Goal: Task Accomplishment & Management: Use online tool/utility

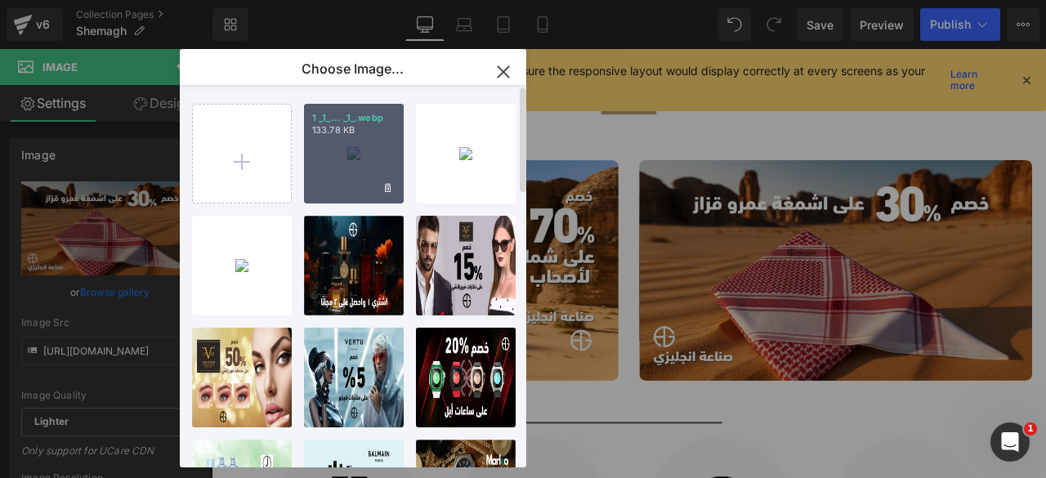
click at [349, 171] on div "1 _1_... _1_.webp 133.78 KB" at bounding box center [354, 154] width 100 height 100
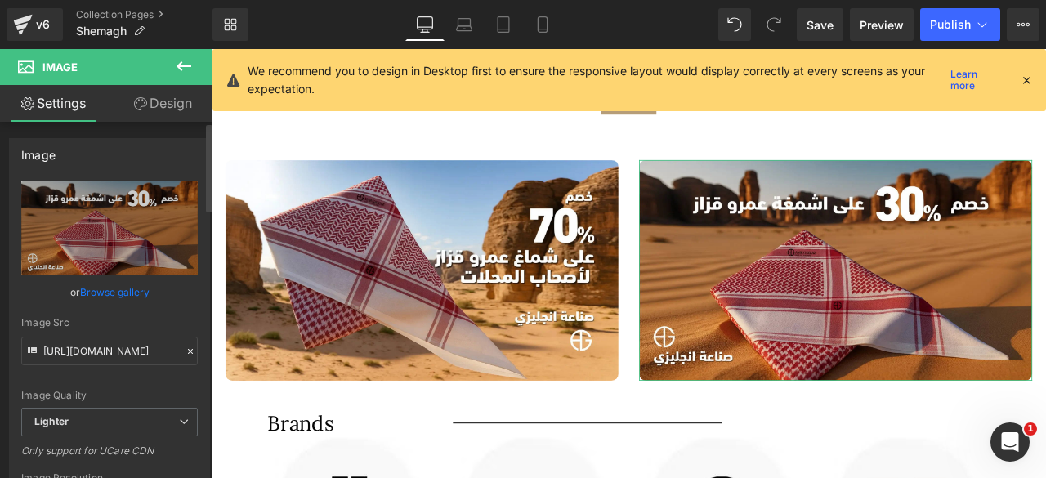
drag, startPoint x: 114, startPoint y: 288, endPoint x: 75, endPoint y: 189, distance: 106.8
click at [114, 288] on link "Browse gallery" at bounding box center [114, 292] width 69 height 29
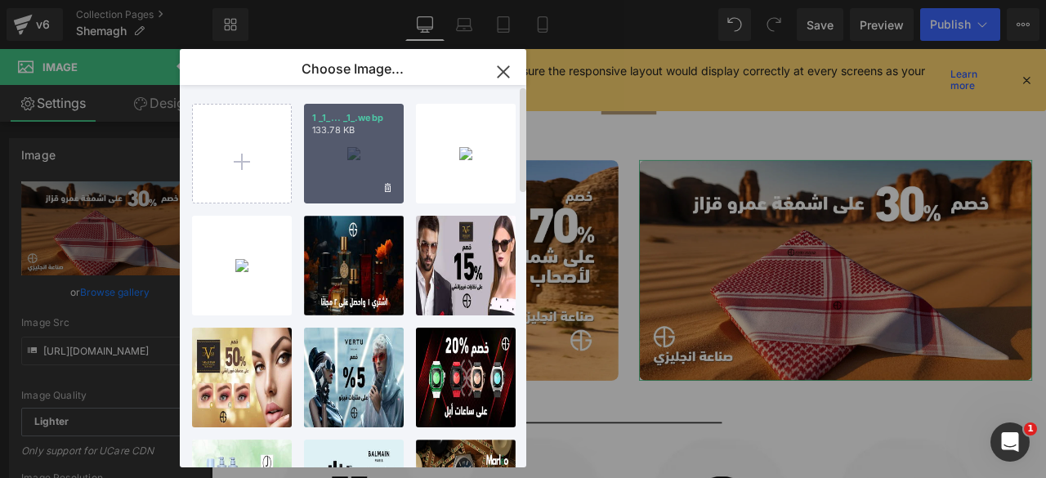
click at [346, 163] on div "1 _1_... _1_.webp 133.78 KB" at bounding box center [354, 154] width 100 height 100
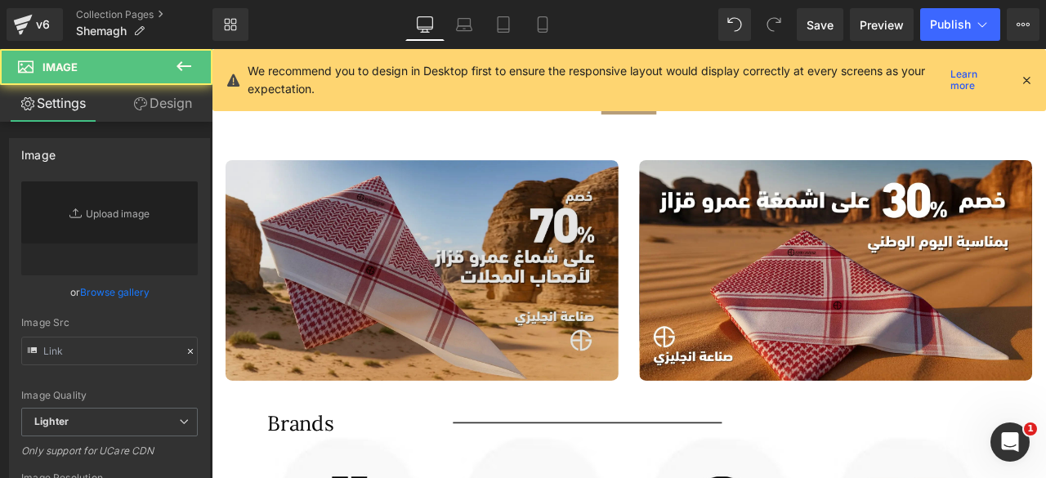
click at [460, 283] on img at bounding box center [461, 312] width 466 height 262
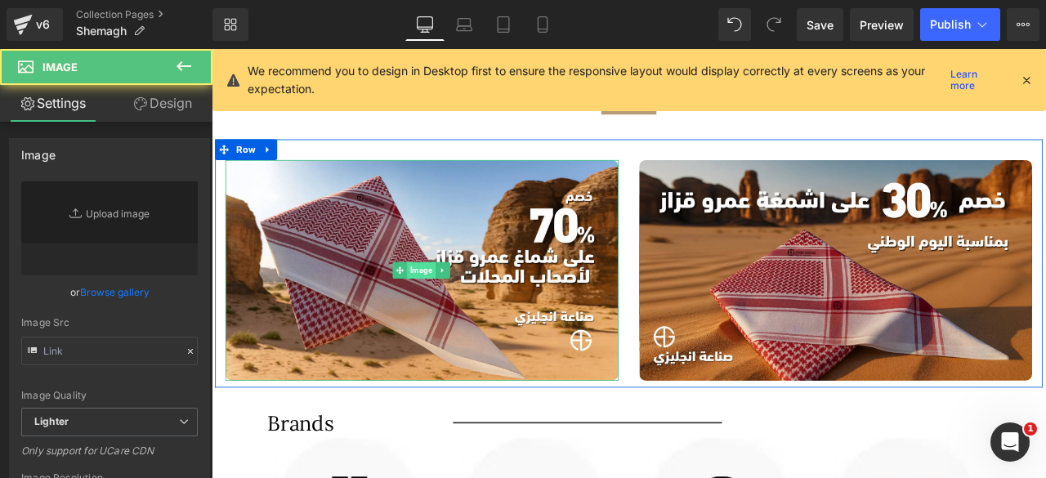
click at [461, 311] on span "Image" at bounding box center [459, 311] width 33 height 20
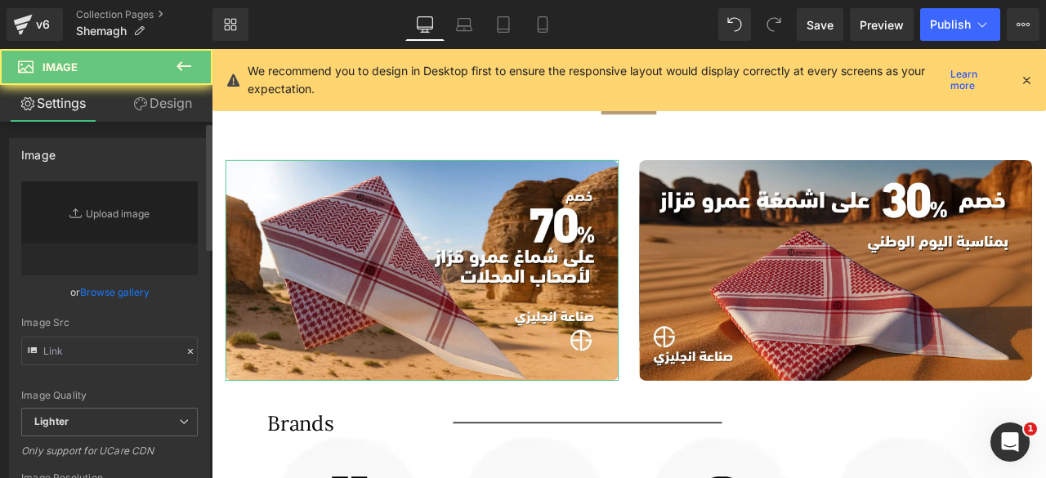
click at [105, 299] on link "Browse gallery" at bounding box center [114, 292] width 69 height 29
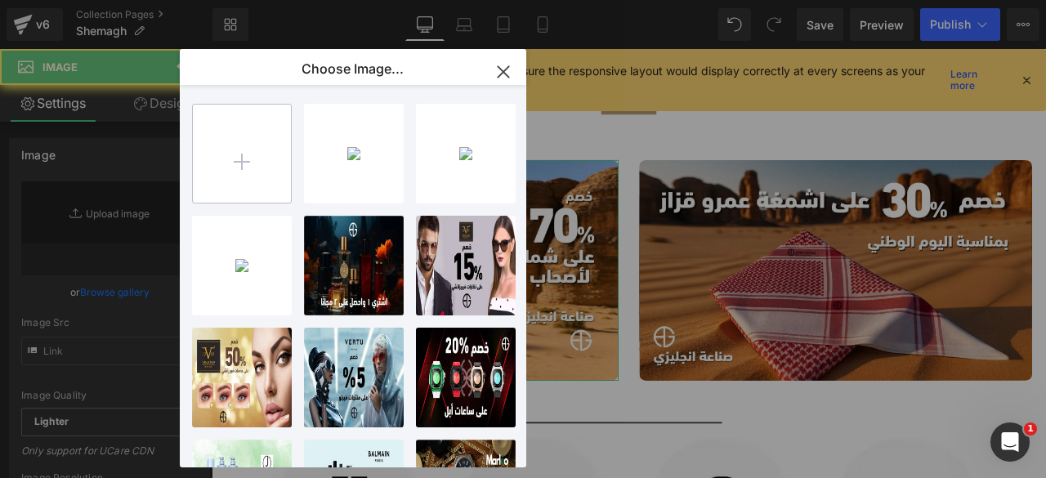
type input "[URL][DOMAIN_NAME]"
click at [252, 143] on input "file" at bounding box center [242, 154] width 98 height 98
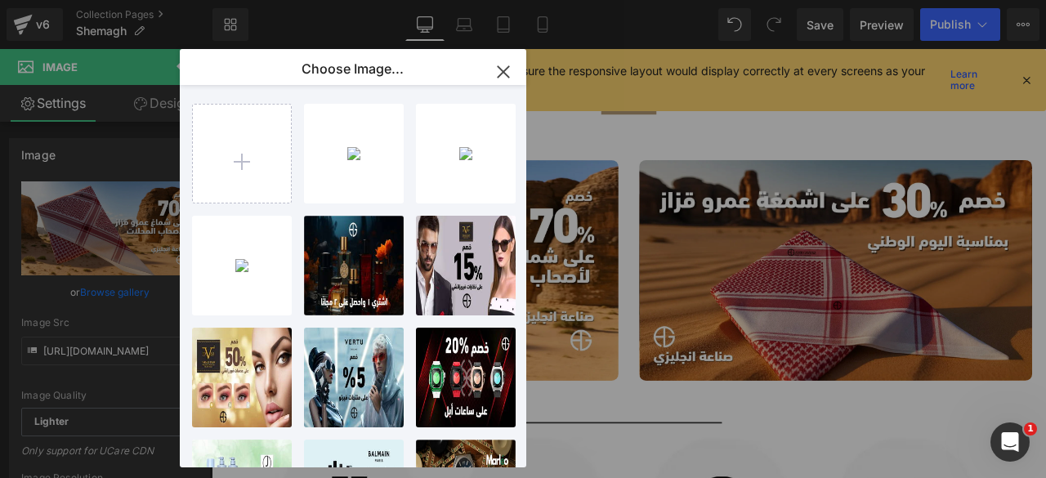
type input "C:\fakepath\2 (1).webp"
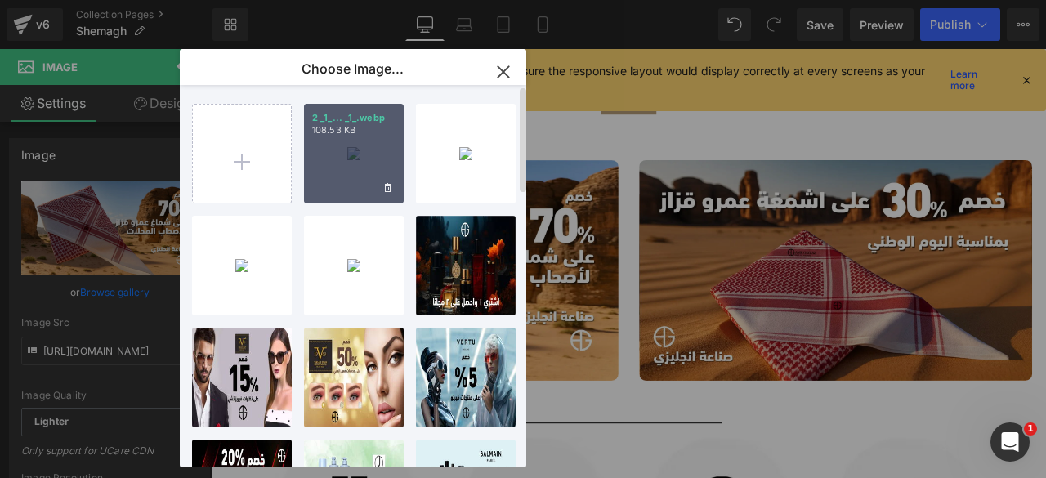
click at [322, 165] on div "2 _1_... _1_.webp 108.53 KB" at bounding box center [354, 154] width 100 height 100
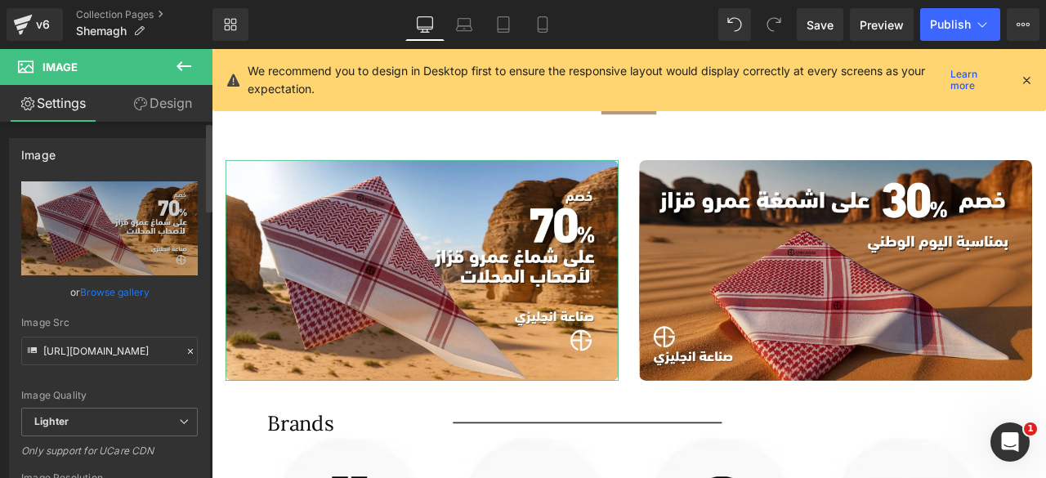
click at [123, 297] on link "Browse gallery" at bounding box center [114, 292] width 69 height 29
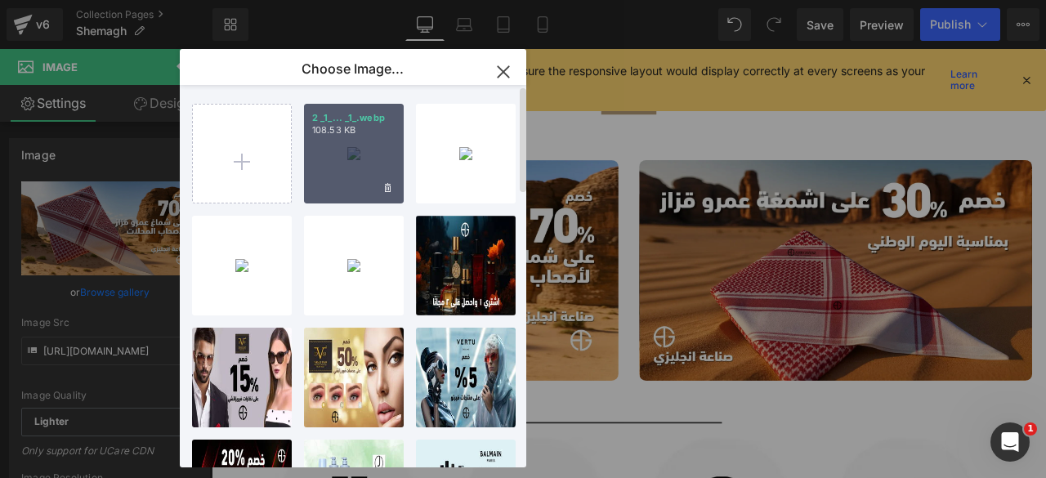
drag, startPoint x: 318, startPoint y: 156, endPoint x: 167, endPoint y: 143, distance: 150.9
click at [318, 156] on div "2 _1_... _1_.webp 108.53 KB" at bounding box center [354, 154] width 100 height 100
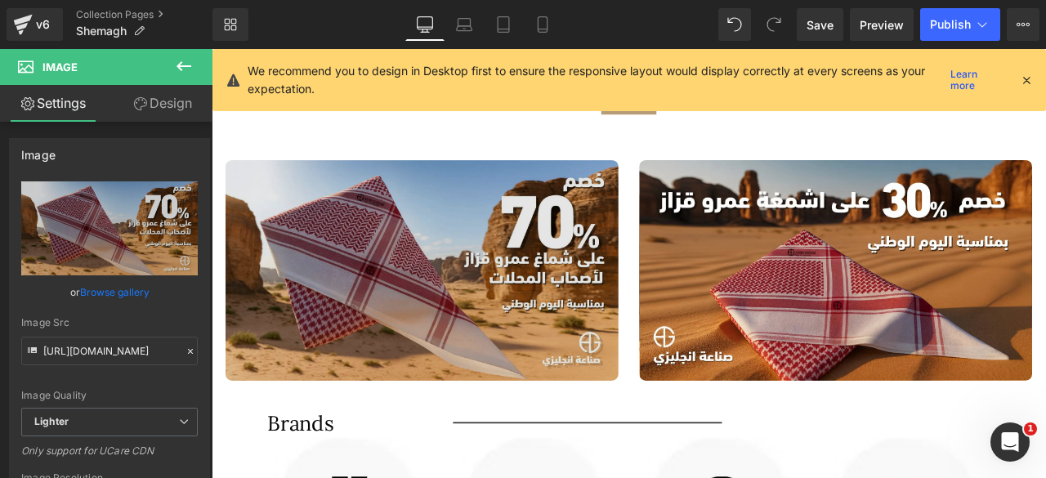
type input "[URL][DOMAIN_NAME]"
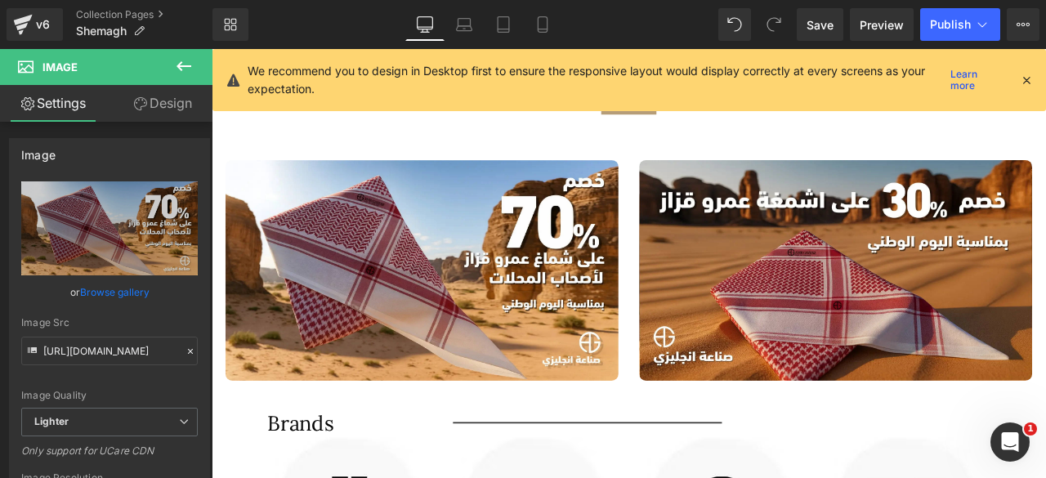
scroll to position [1531, 0]
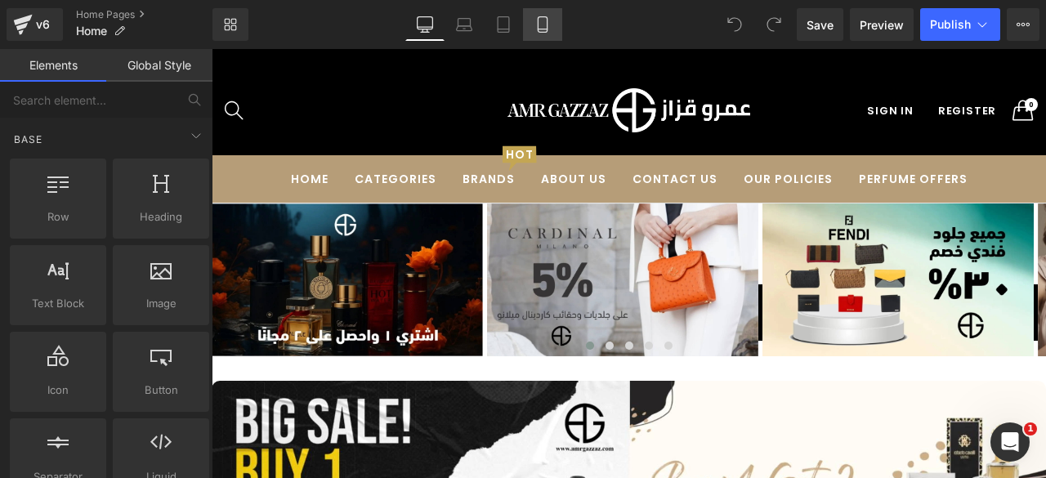
click at [551, 24] on link "Mobile" at bounding box center [542, 24] width 39 height 33
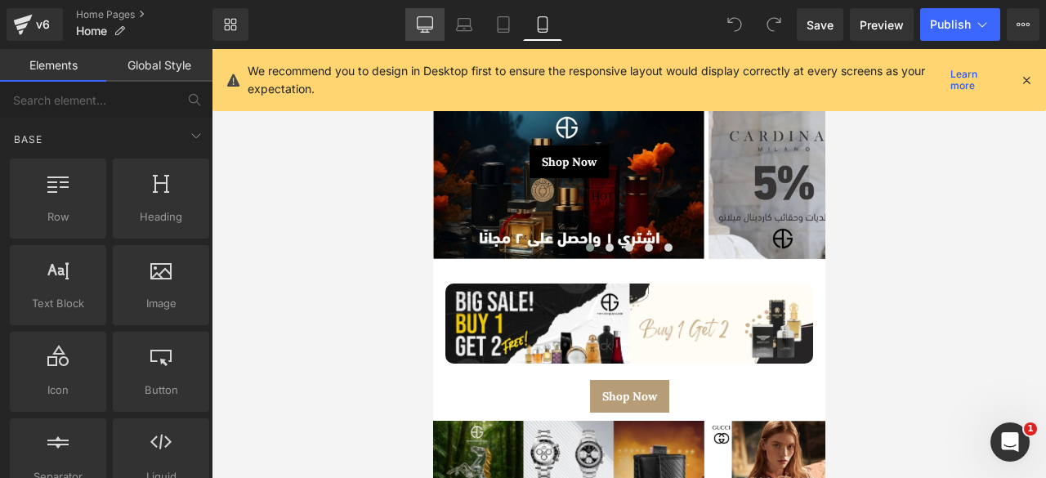
click at [420, 24] on icon at bounding box center [425, 24] width 16 height 16
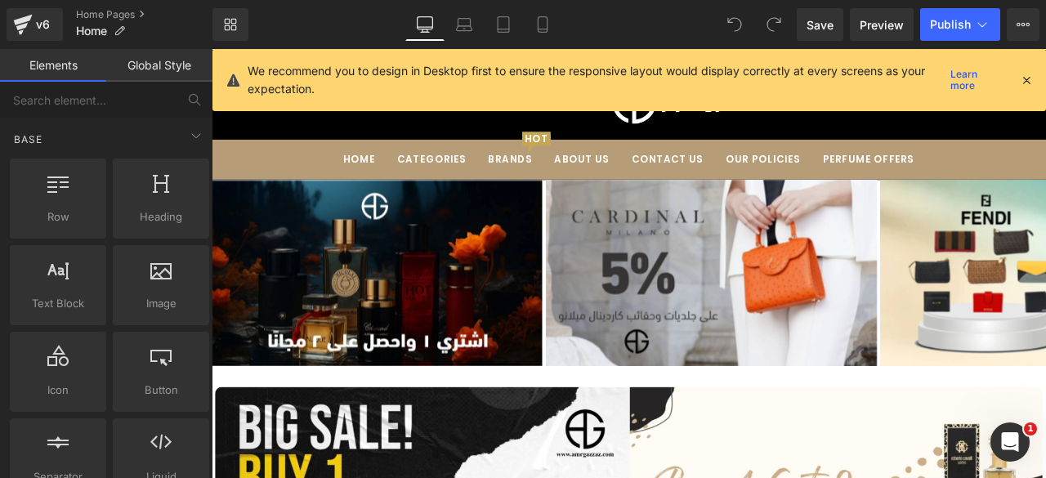
scroll to position [154, 0]
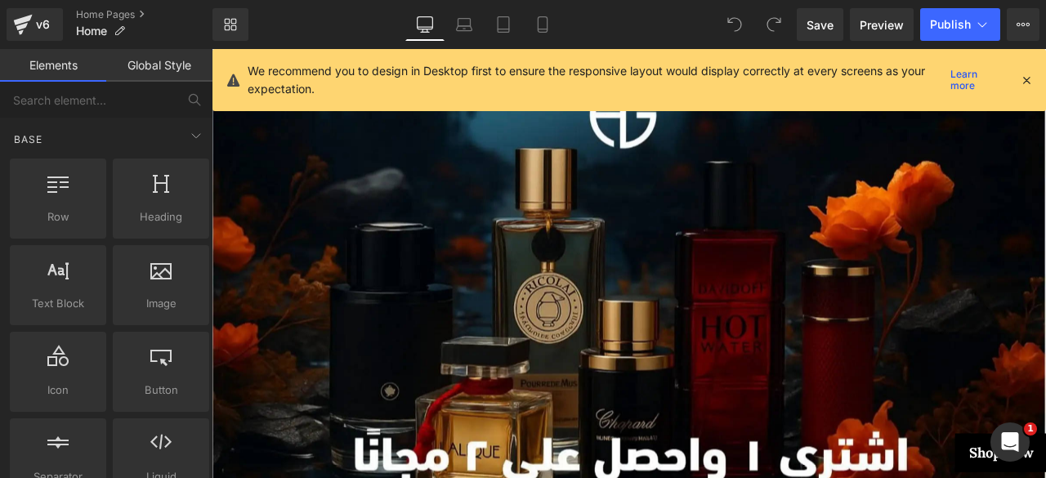
click at [1023, 77] on icon at bounding box center [1026, 80] width 15 height 15
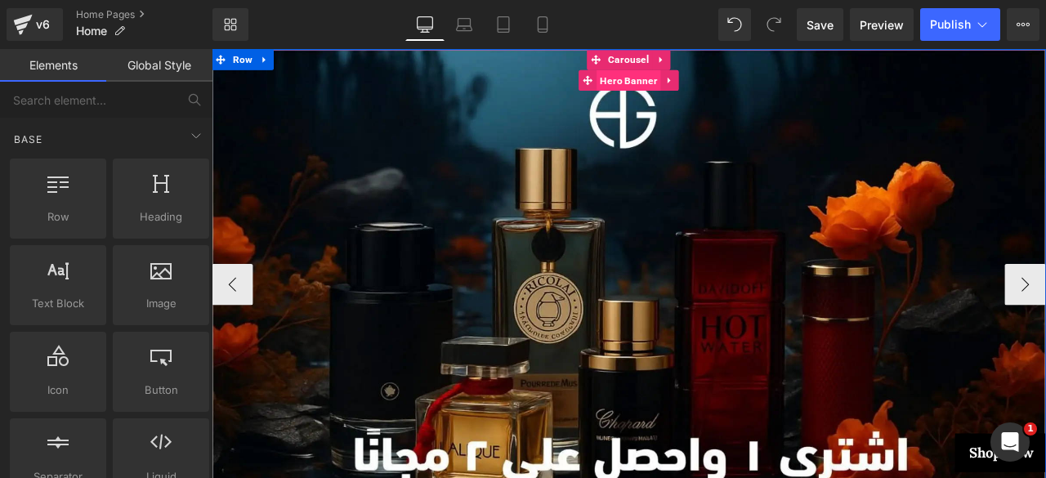
click at [698, 92] on span "Hero Banner" at bounding box center [705, 86] width 76 height 25
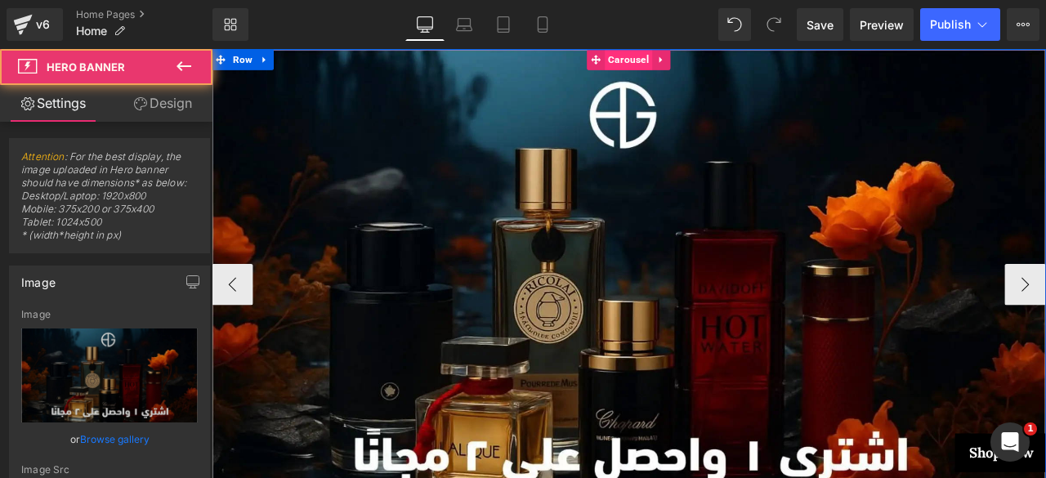
click at [699, 55] on span "Carousel" at bounding box center [705, 61] width 56 height 25
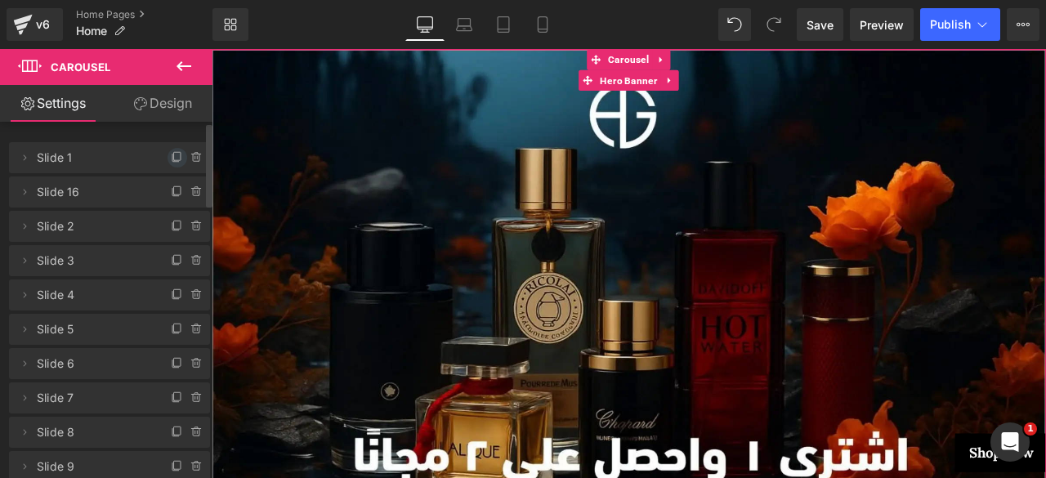
click at [172, 156] on icon at bounding box center [177, 157] width 13 height 13
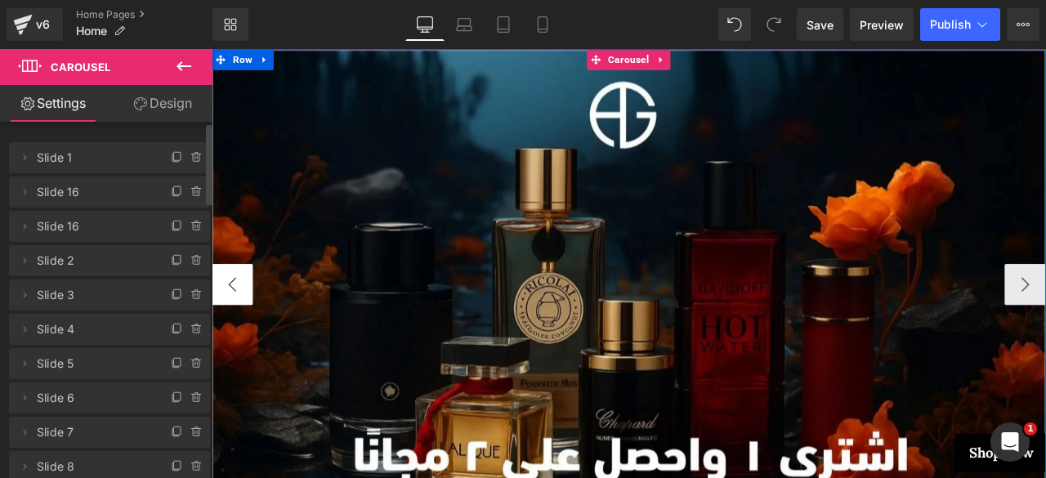
click at [216, 333] on button "‹" at bounding box center [236, 327] width 49 height 49
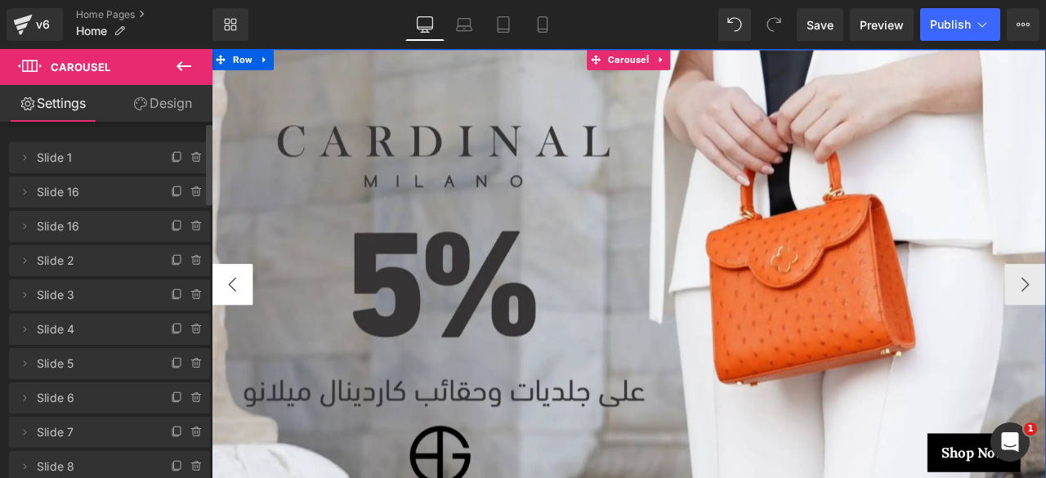
click at [228, 323] on button "‹" at bounding box center [236, 327] width 49 height 49
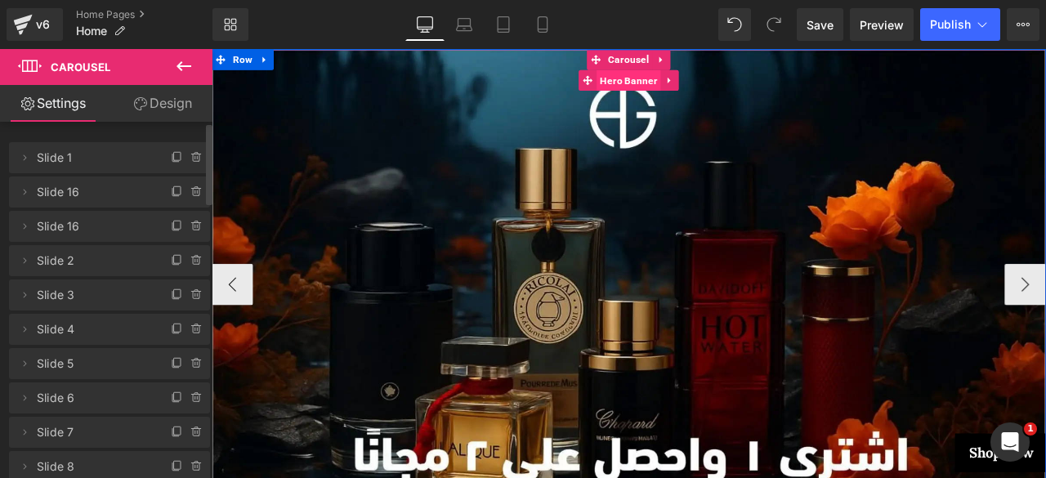
click at [698, 87] on span "Hero Banner" at bounding box center [705, 86] width 76 height 25
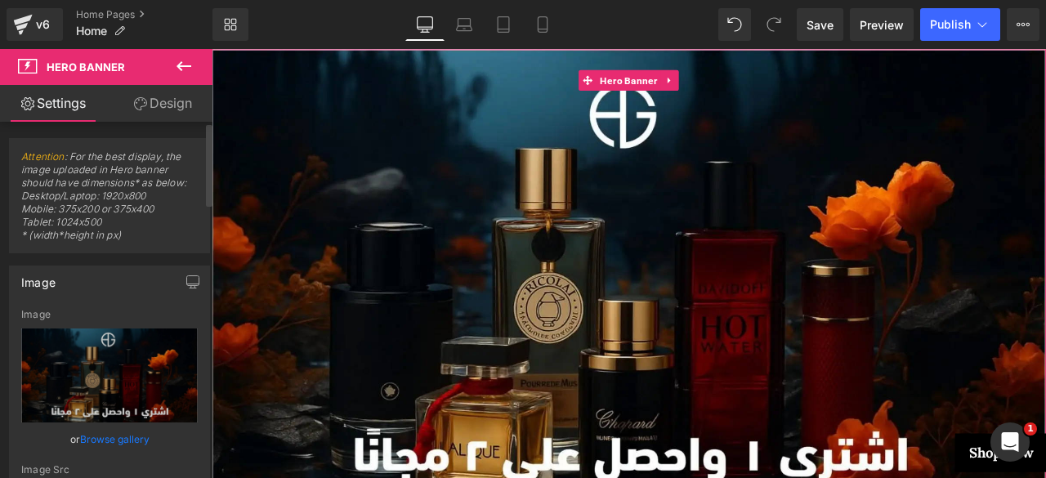
click at [109, 438] on link "Browse gallery" at bounding box center [114, 439] width 69 height 29
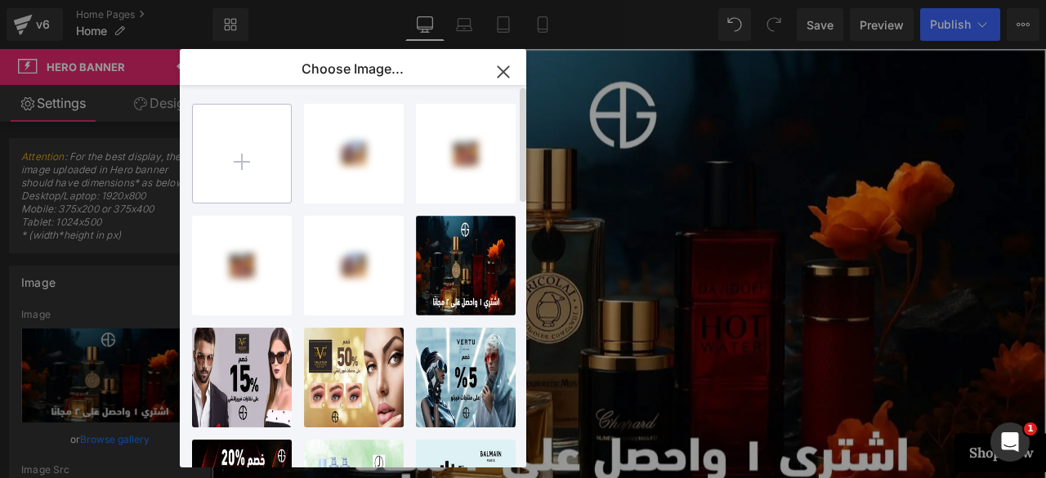
click at [234, 167] on input "file" at bounding box center [242, 154] width 98 height 98
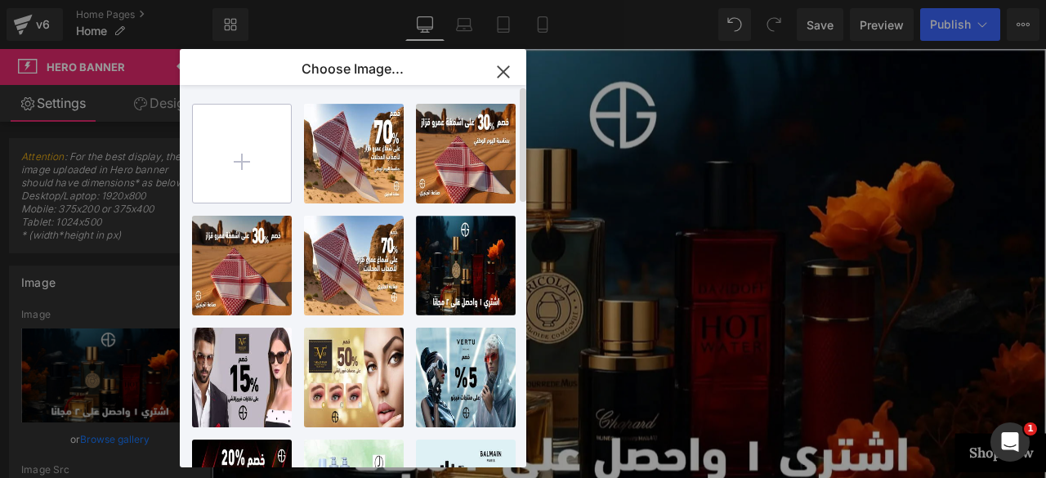
type input "C:\fakepath\1 (1) (1).webp"
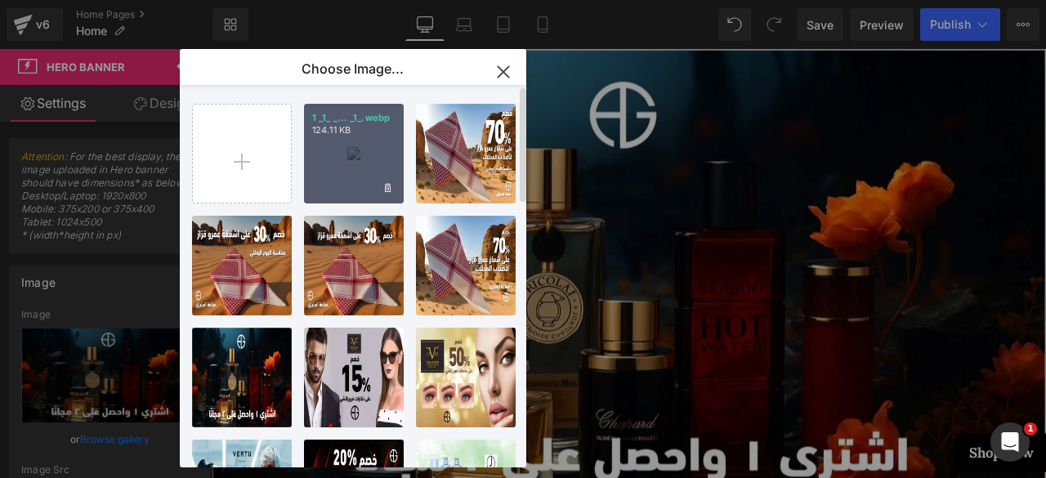
click at [359, 177] on div "1 _1_ _... _1_.webp 124.11 KB" at bounding box center [354, 154] width 100 height 100
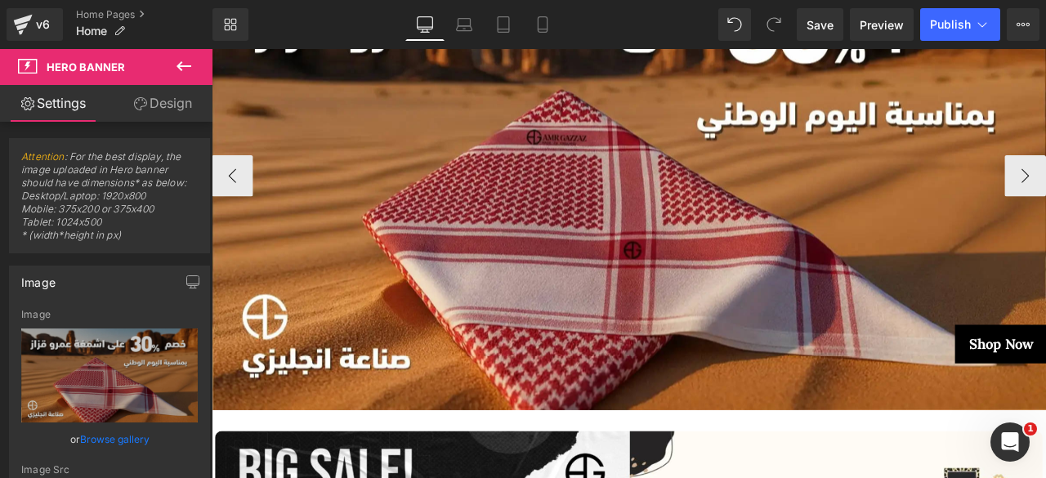
scroll to position [288, 0]
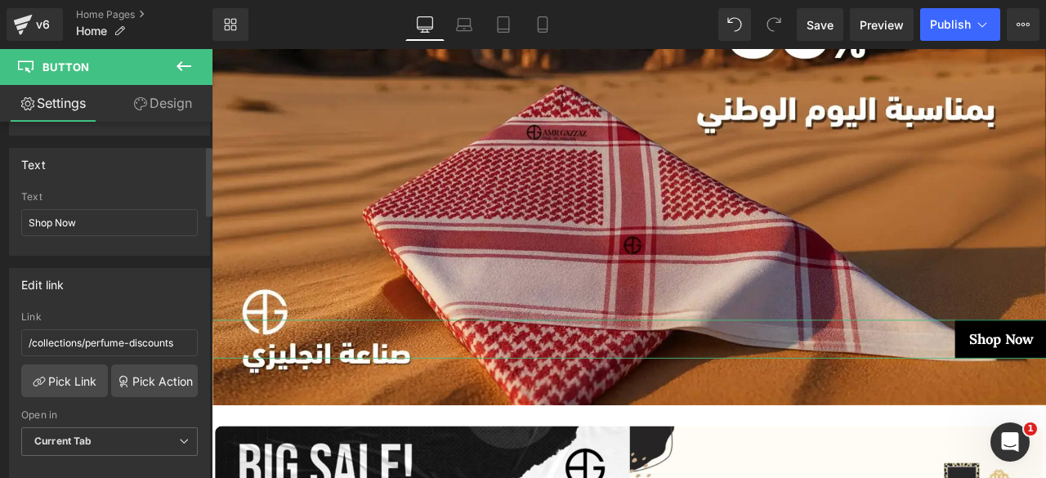
scroll to position [122, 0]
click at [70, 379] on link "Pick Link" at bounding box center [64, 377] width 87 height 33
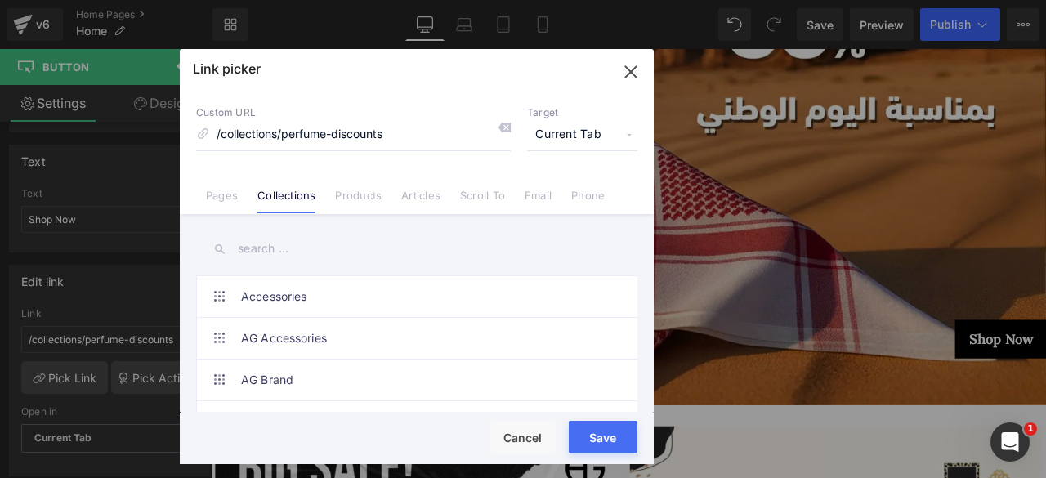
click at [281, 249] on input "text" at bounding box center [416, 248] width 441 height 37
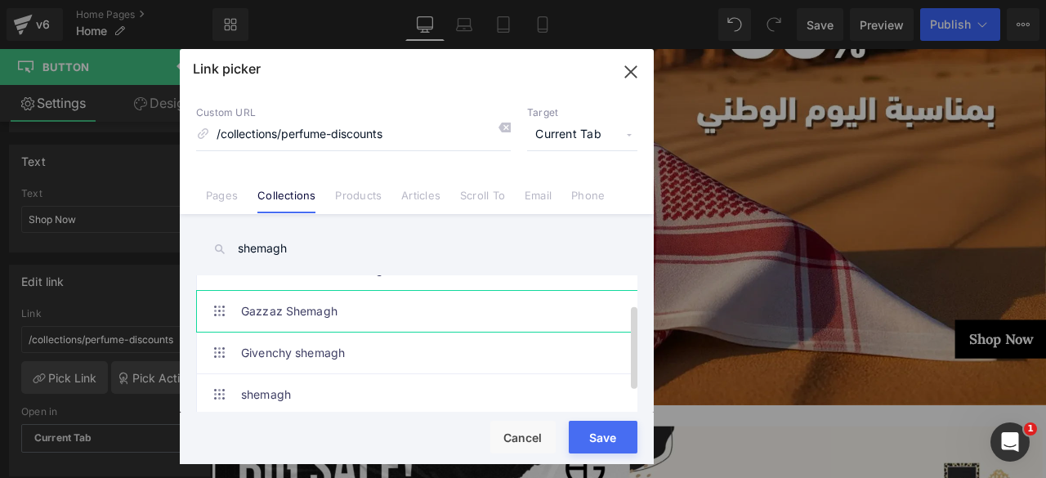
scroll to position [77, 0]
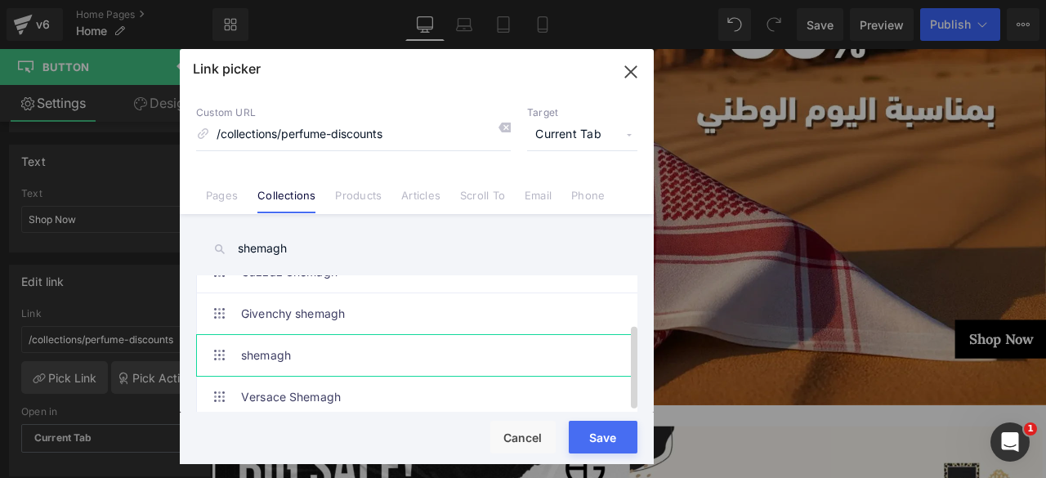
type input "shemagh"
click at [294, 344] on link "shemagh" at bounding box center [420, 355] width 359 height 41
click at [587, 446] on button "Save" at bounding box center [602, 437] width 69 height 33
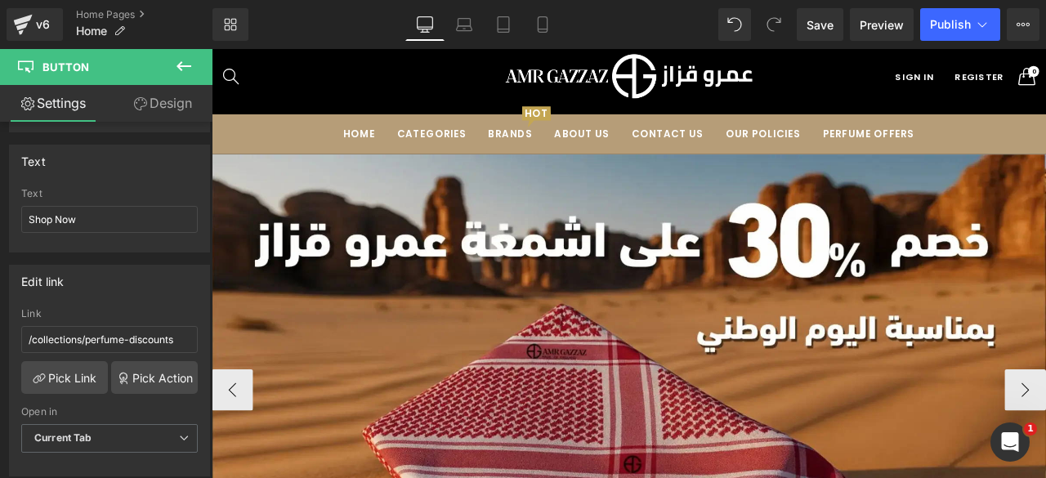
scroll to position [0, 0]
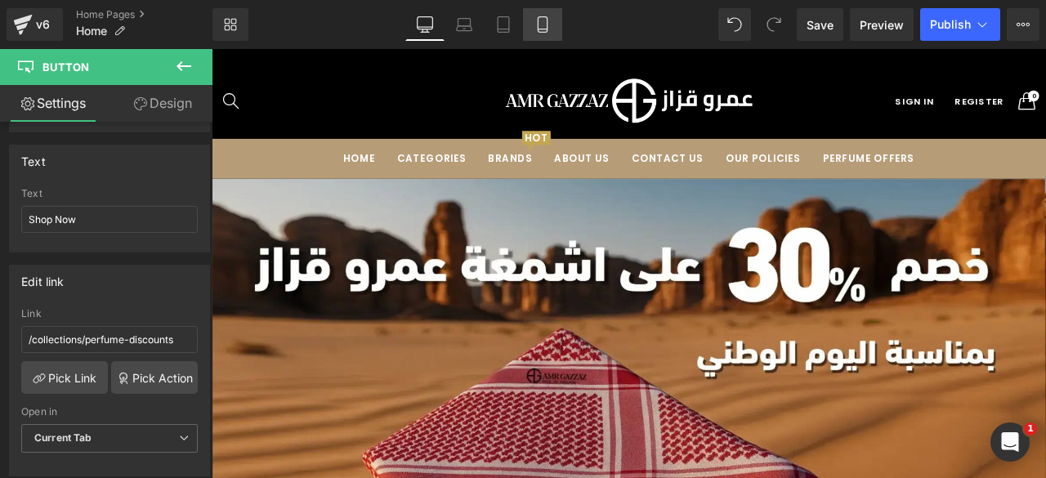
click at [548, 25] on icon at bounding box center [542, 24] width 16 height 16
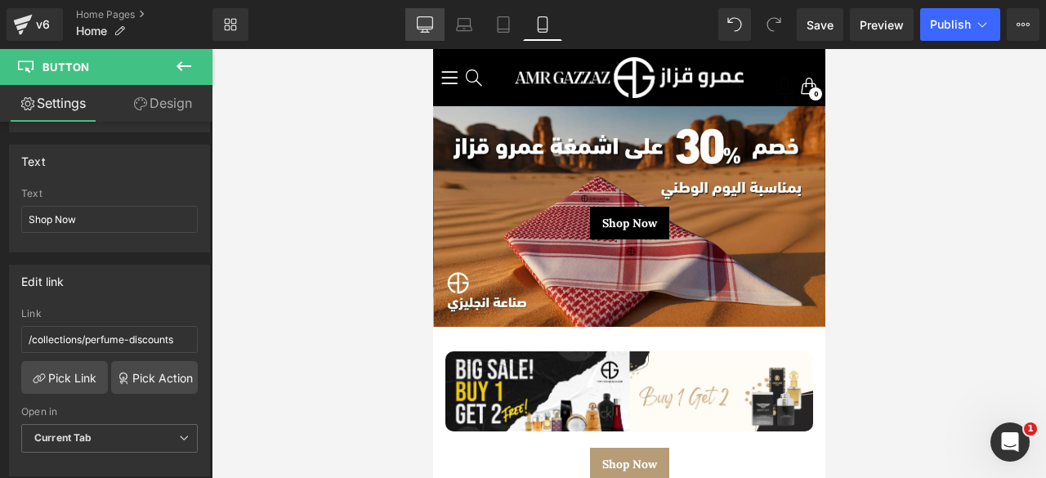
click at [427, 20] on icon at bounding box center [425, 24] width 16 height 16
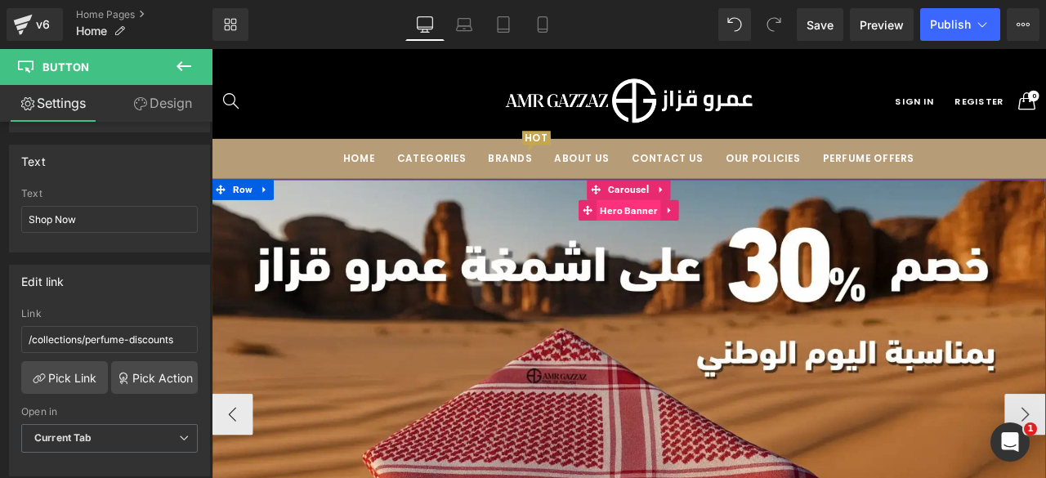
click at [693, 244] on span "Hero Banner" at bounding box center [705, 240] width 76 height 25
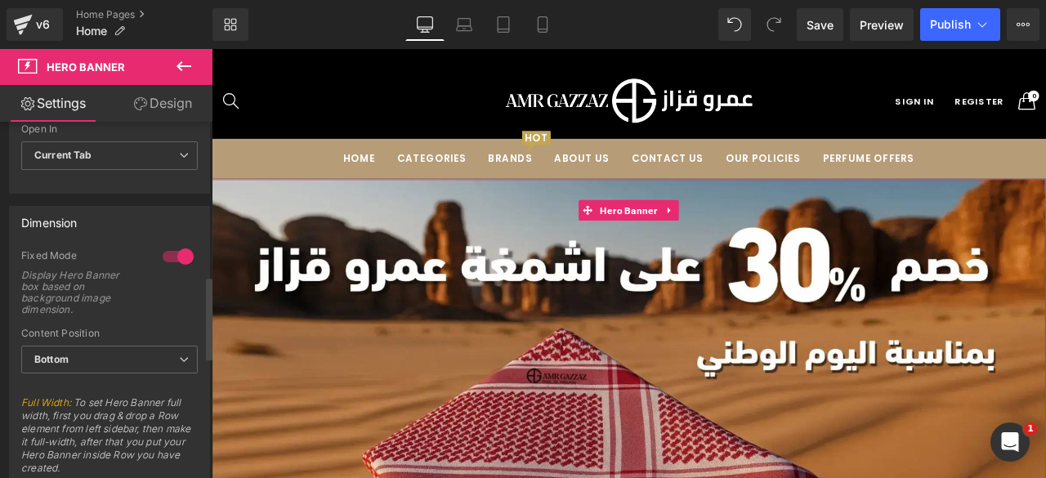
scroll to position [668, 0]
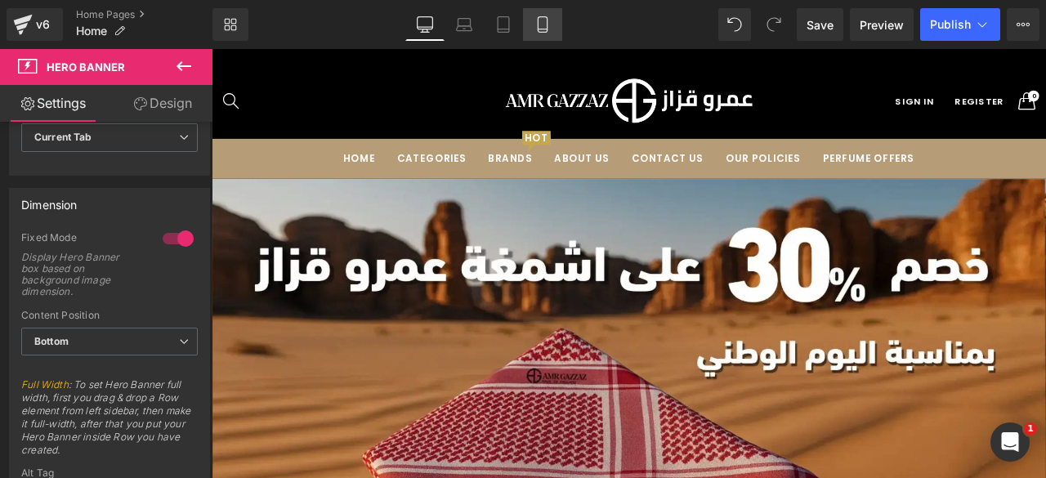
click at [540, 22] on icon at bounding box center [542, 24] width 16 height 16
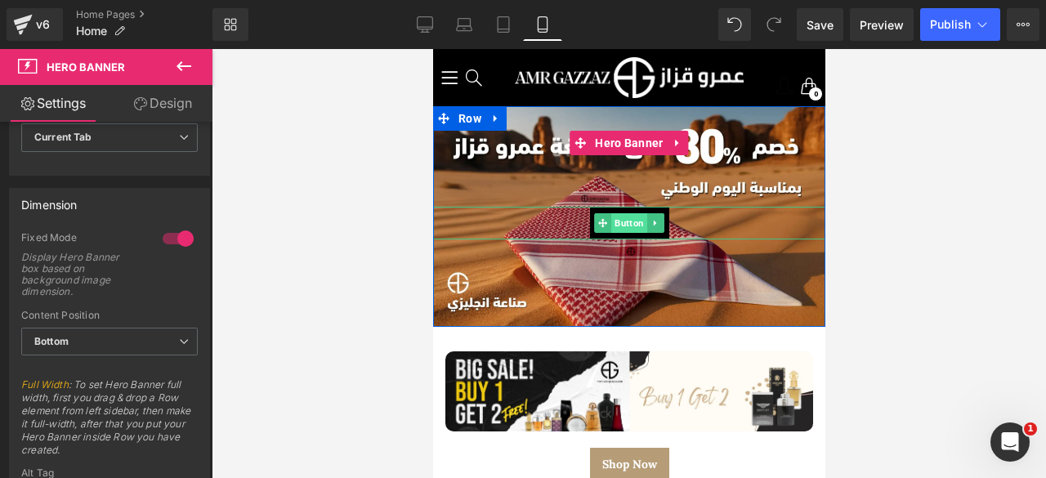
click at [617, 219] on span "Button" at bounding box center [628, 223] width 36 height 20
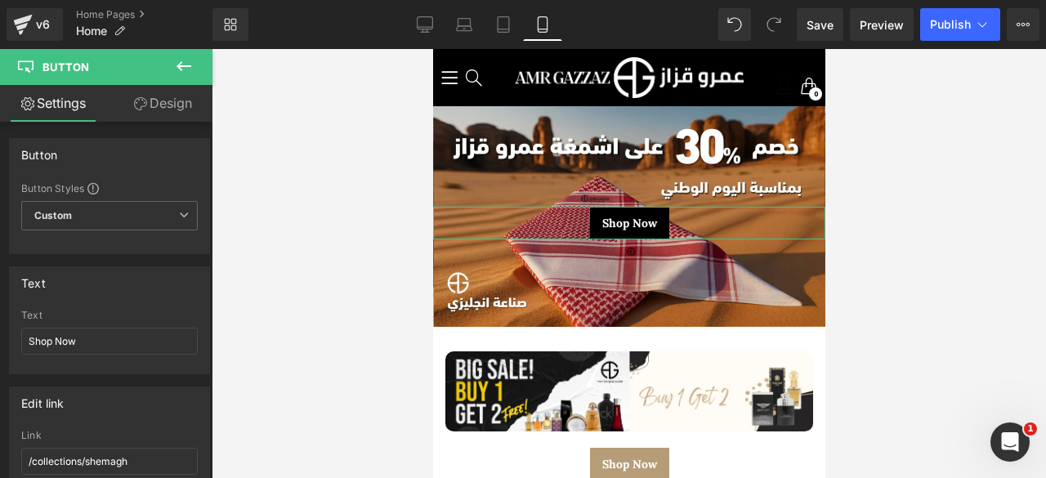
click at [150, 100] on link "Design" at bounding box center [162, 103] width 106 height 37
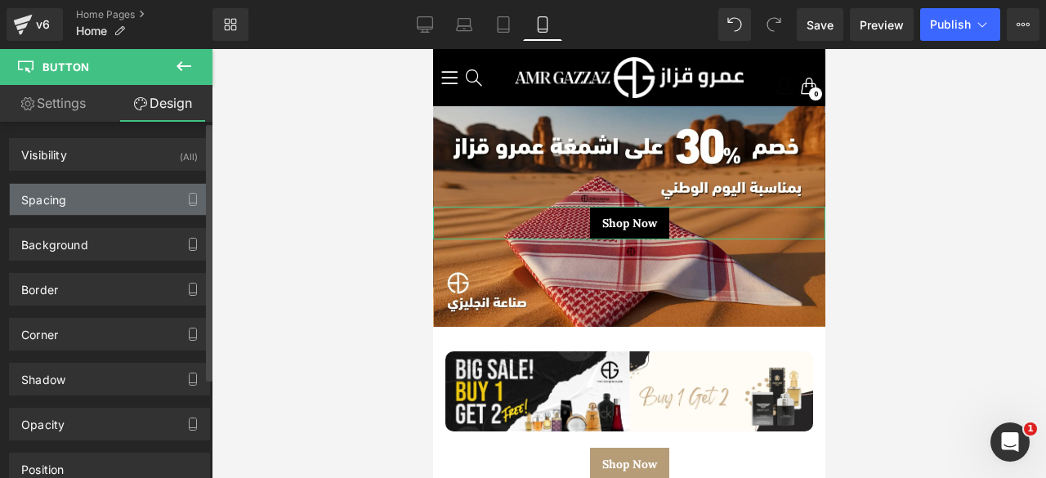
click at [103, 199] on div "Spacing" at bounding box center [109, 199] width 199 height 31
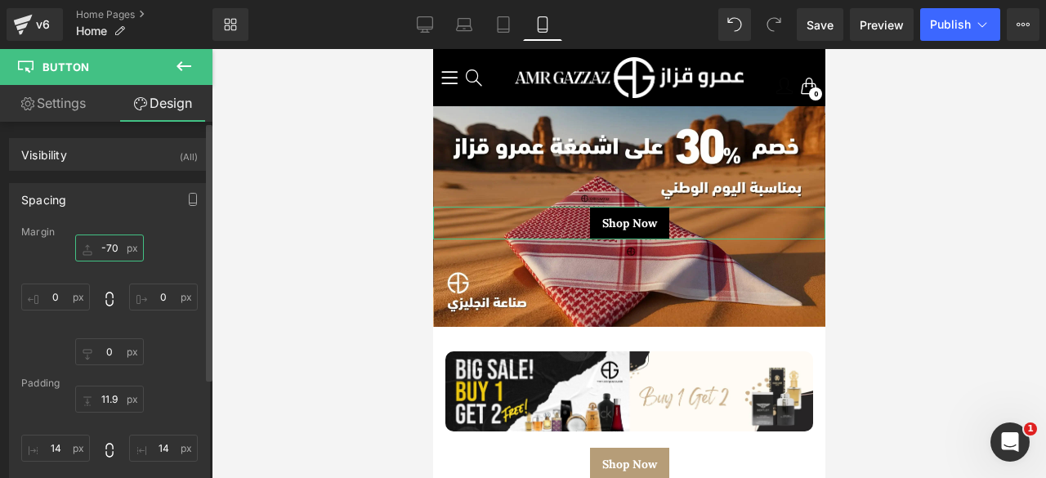
click at [106, 249] on input "text" at bounding box center [109, 247] width 69 height 27
type input "-70"
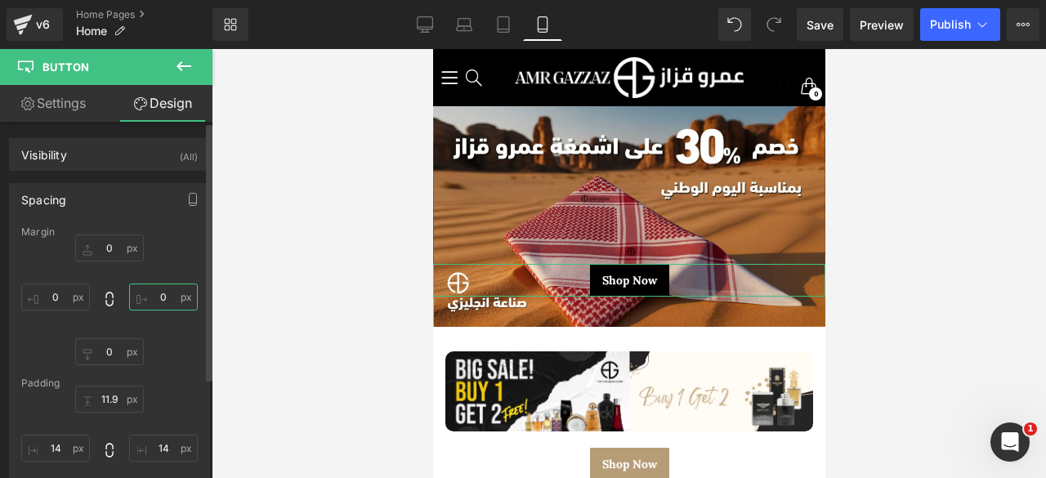
click at [153, 297] on input "text" at bounding box center [163, 296] width 69 height 27
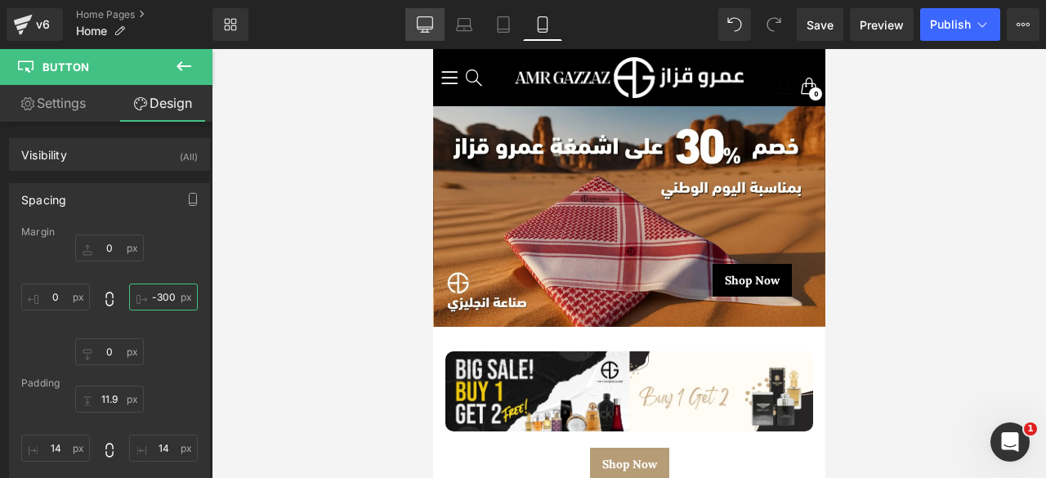
type input "-300"
click at [426, 17] on icon at bounding box center [425, 24] width 16 height 16
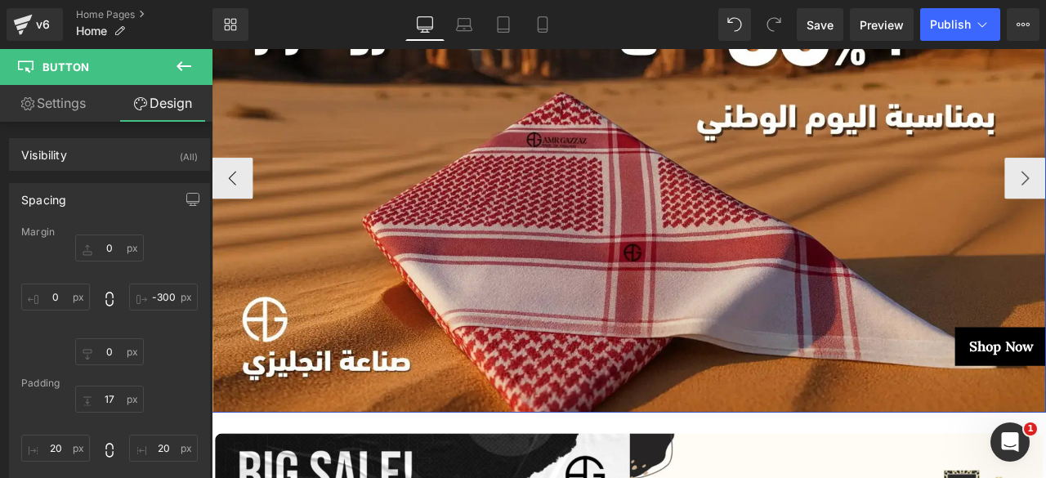
scroll to position [280, 0]
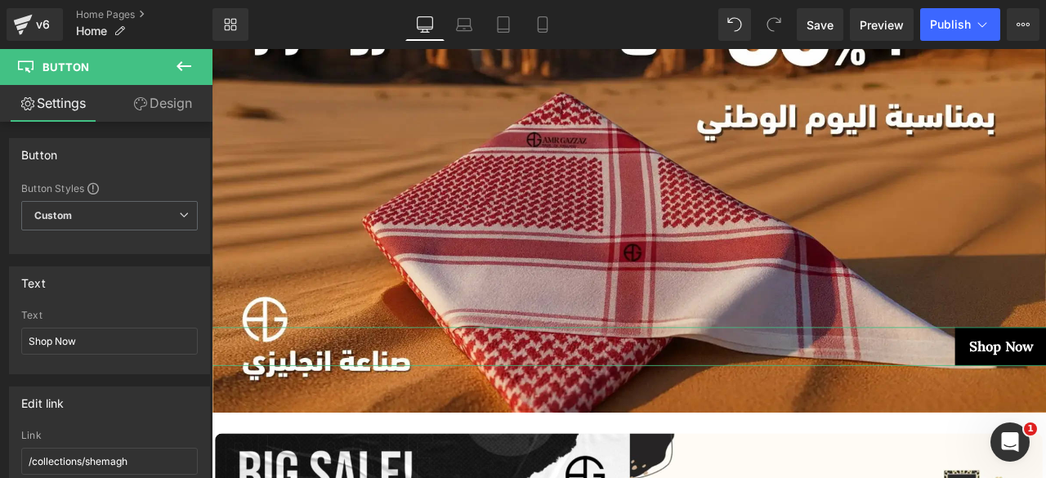
click at [157, 109] on link "Design" at bounding box center [162, 103] width 106 height 37
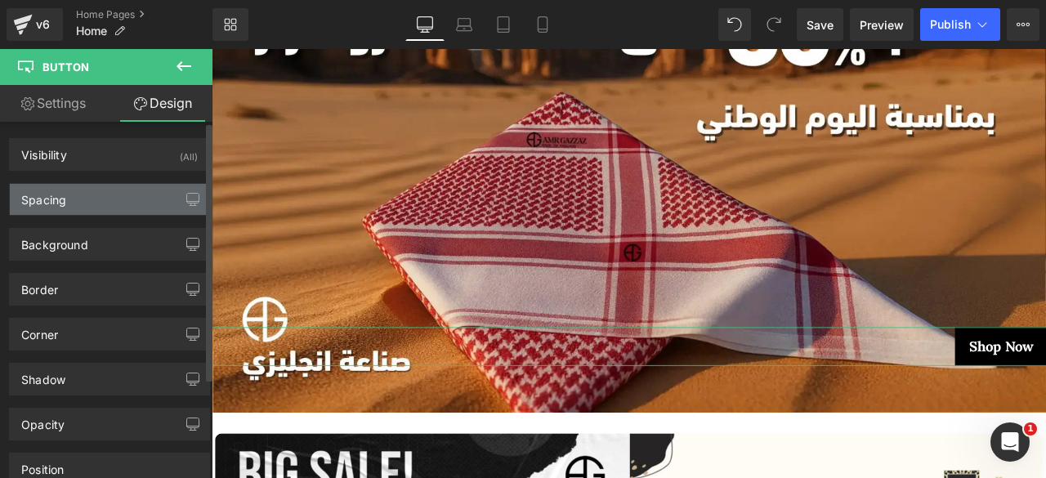
click at [64, 194] on div "Spacing" at bounding box center [43, 195] width 45 height 23
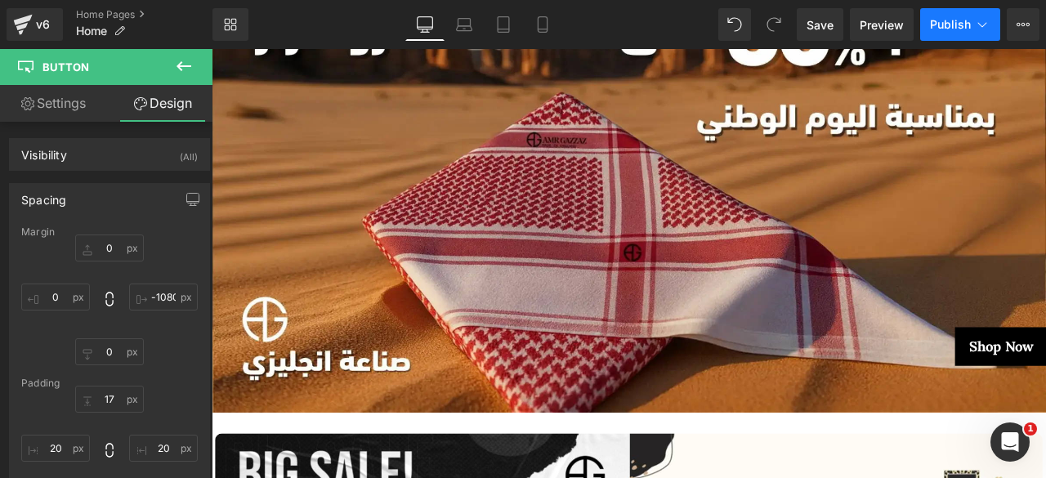
click at [926, 16] on button "Publish" at bounding box center [960, 24] width 80 height 33
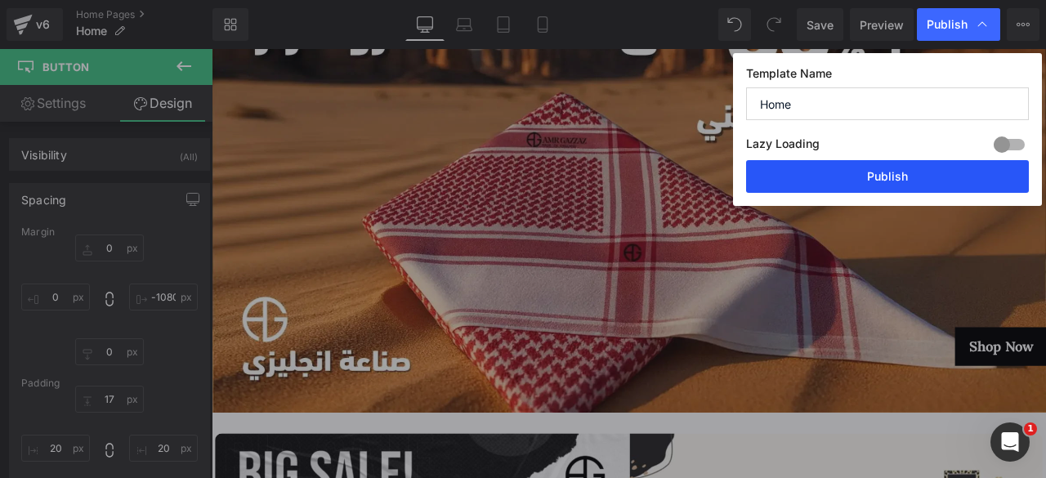
click at [869, 172] on button "Publish" at bounding box center [887, 176] width 283 height 33
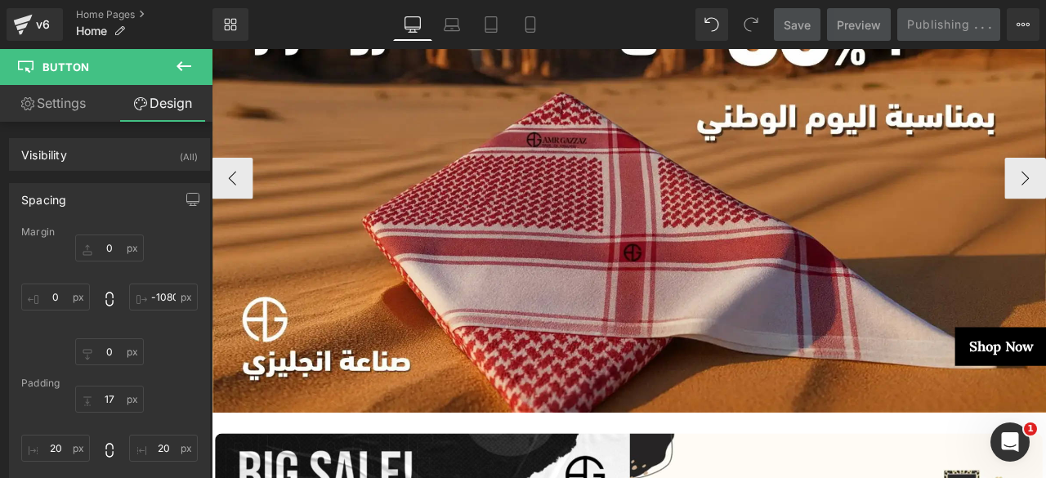
scroll to position [158, 0]
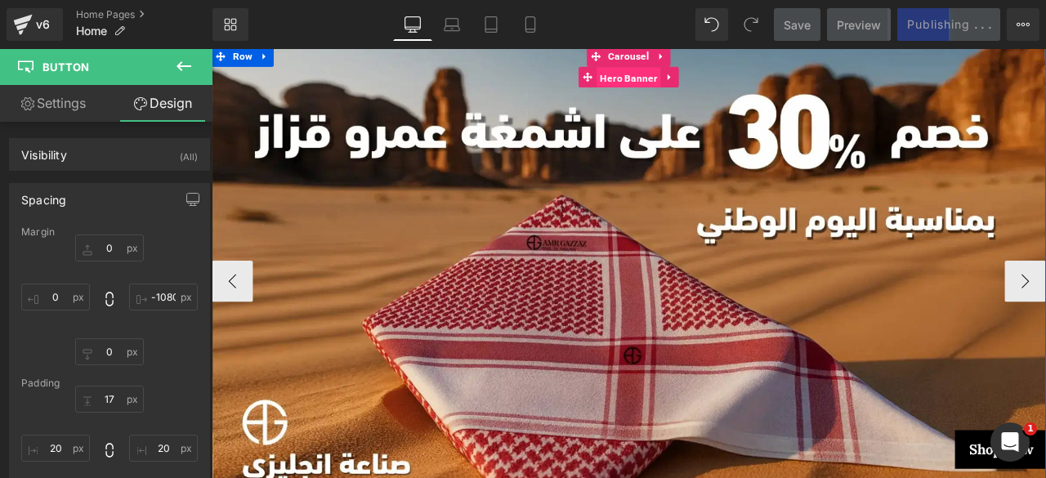
click at [702, 87] on span "Hero Banner" at bounding box center [705, 83] width 76 height 25
click at [704, 61] on span "Carousel" at bounding box center [705, 58] width 56 height 25
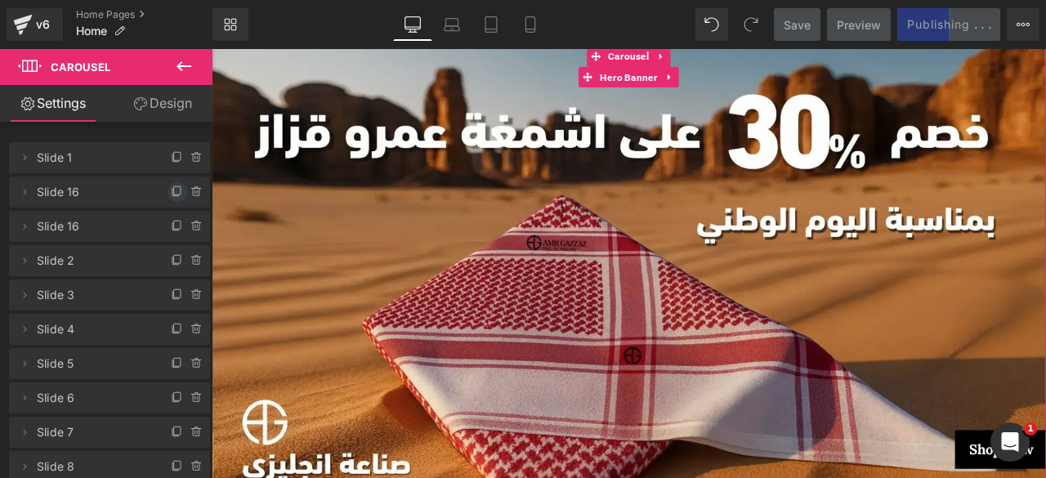
click at [171, 194] on icon at bounding box center [177, 191] width 13 height 13
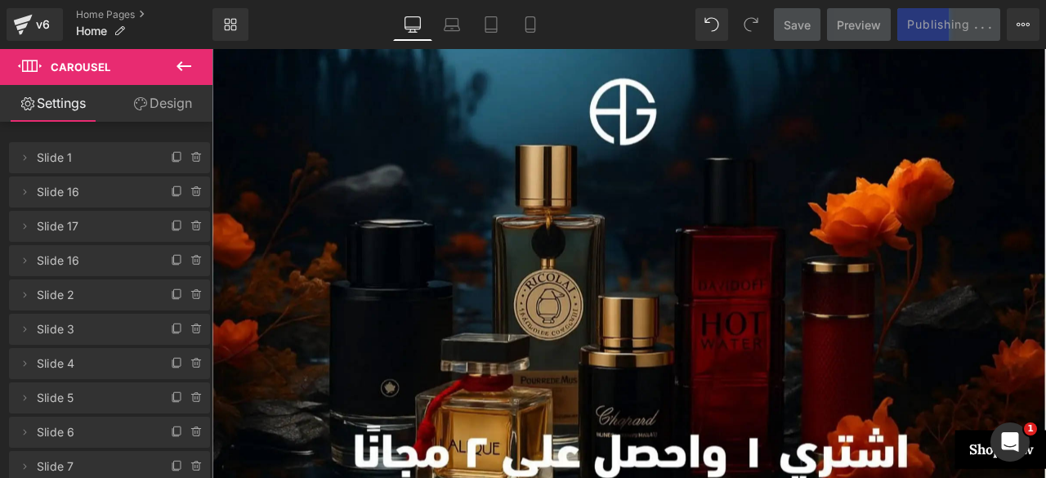
scroll to position [62, 0]
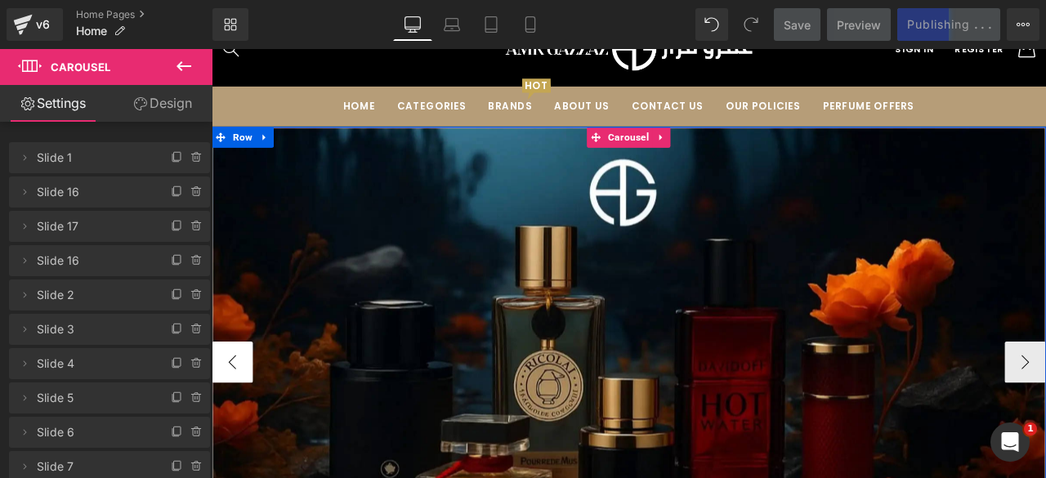
click at [234, 417] on button "‹" at bounding box center [236, 419] width 49 height 49
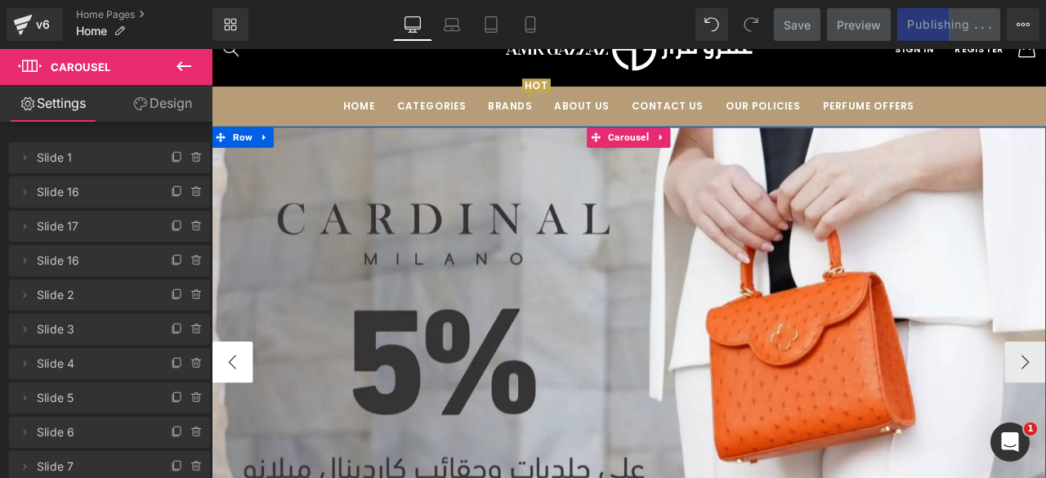
click at [225, 410] on button "‹" at bounding box center [236, 419] width 49 height 49
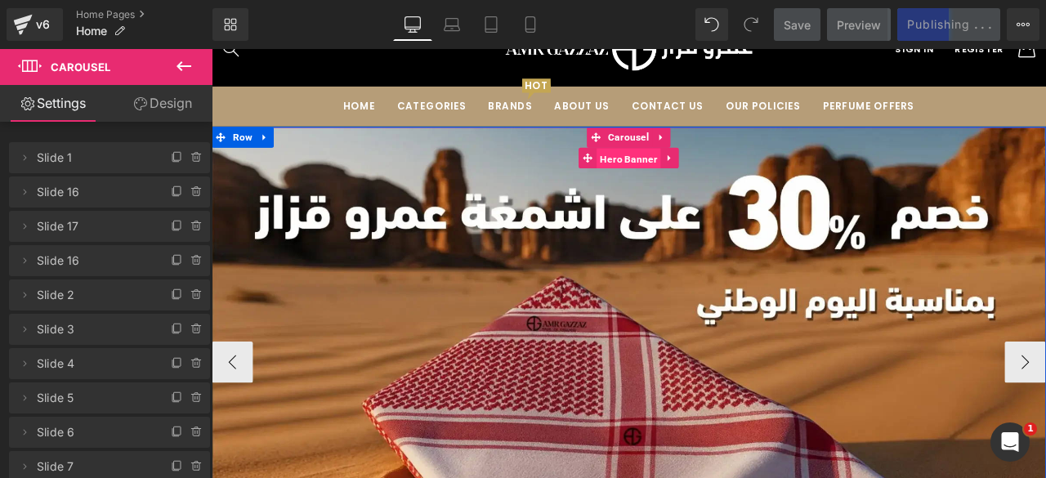
click at [693, 182] on span "Hero Banner" at bounding box center [705, 179] width 76 height 25
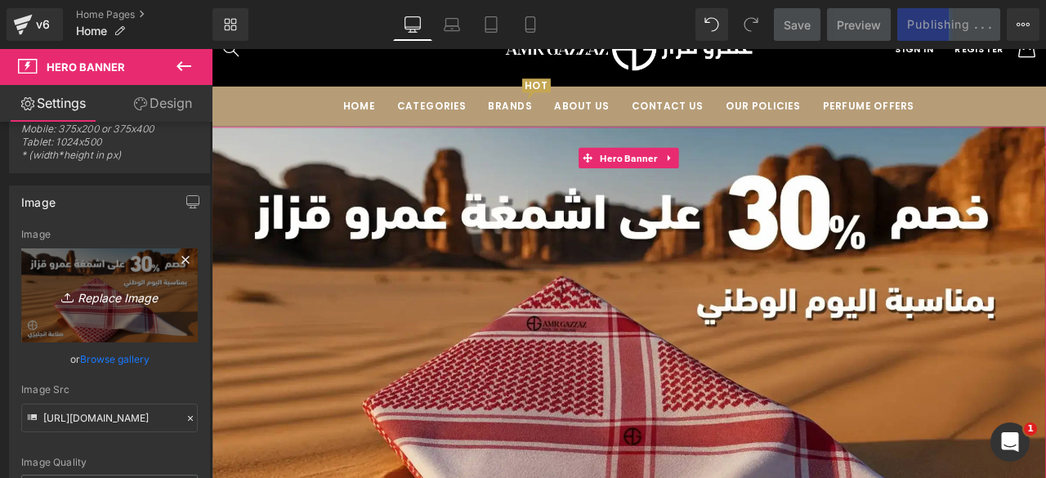
scroll to position [82, 0]
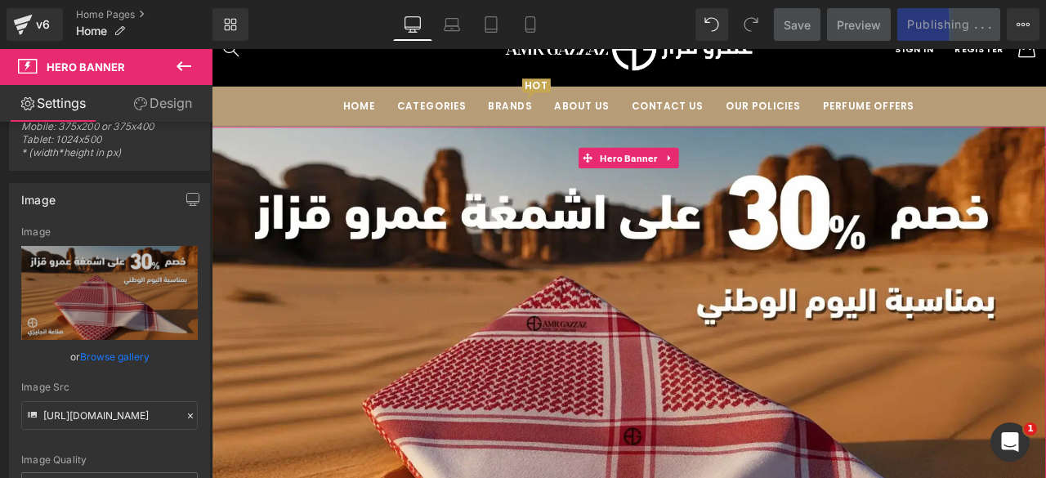
click at [94, 357] on link "Browse gallery" at bounding box center [114, 356] width 69 height 29
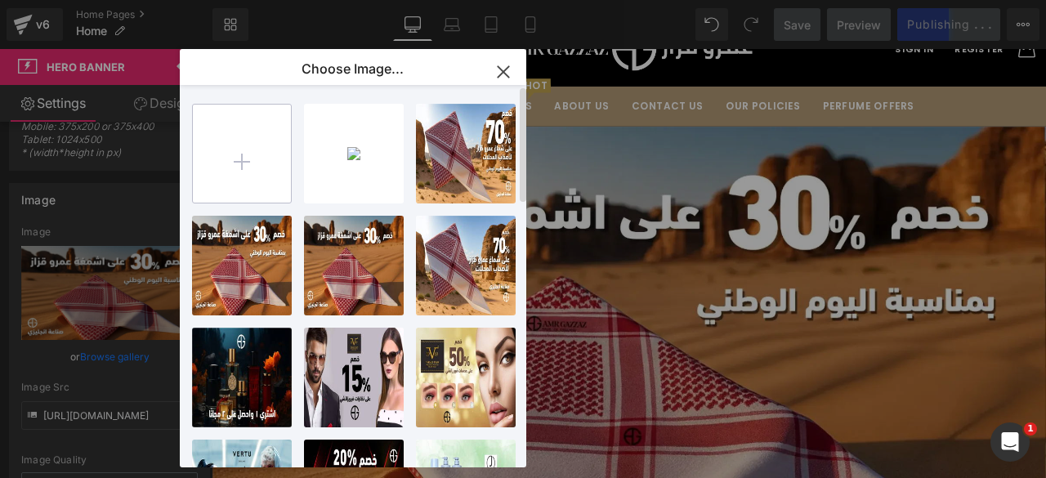
click at [244, 142] on input "file" at bounding box center [242, 154] width 98 height 98
type input "C:\fakepath\2 (1) (1).webp"
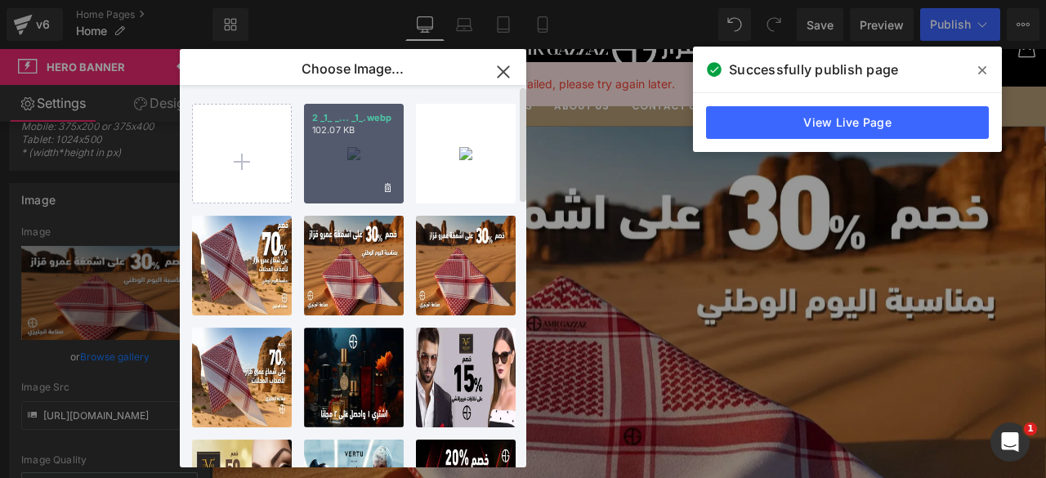
click at [361, 176] on div "2 _1_ _... _1_.webp 102.07 KB" at bounding box center [354, 154] width 100 height 100
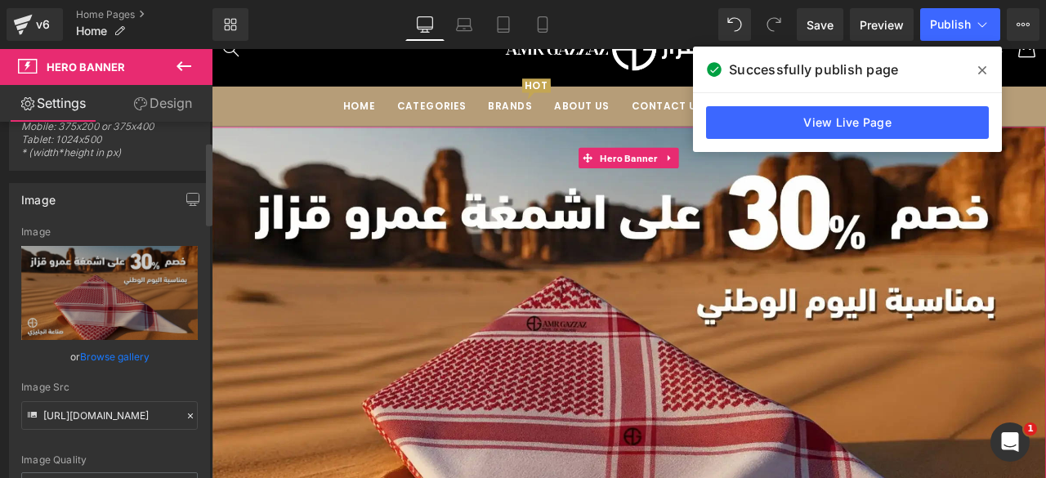
click at [113, 354] on link "Browse gallery" at bounding box center [114, 356] width 69 height 29
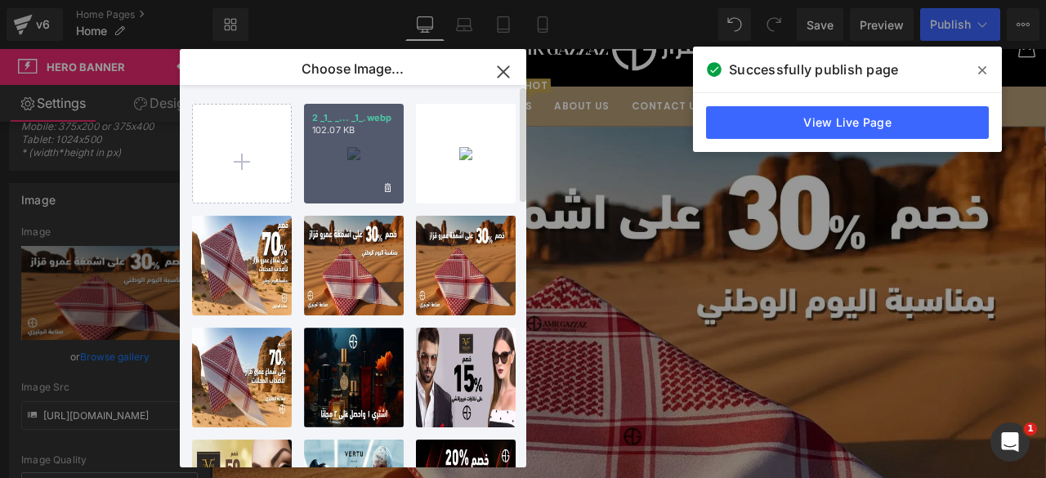
click at [340, 155] on div "2 _1_ _... _1_.webp 102.07 KB" at bounding box center [354, 154] width 100 height 100
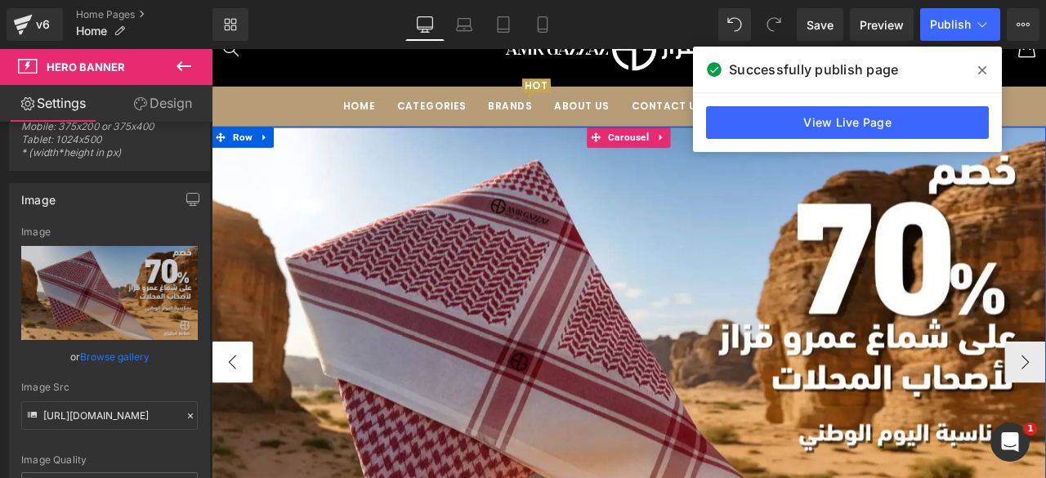
click at [242, 407] on button "‹" at bounding box center [236, 419] width 49 height 49
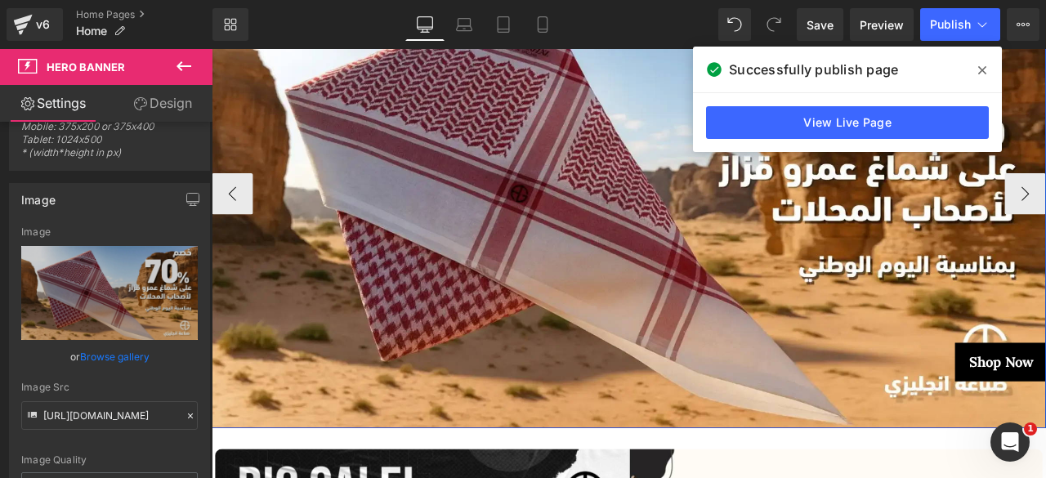
scroll to position [239, 0]
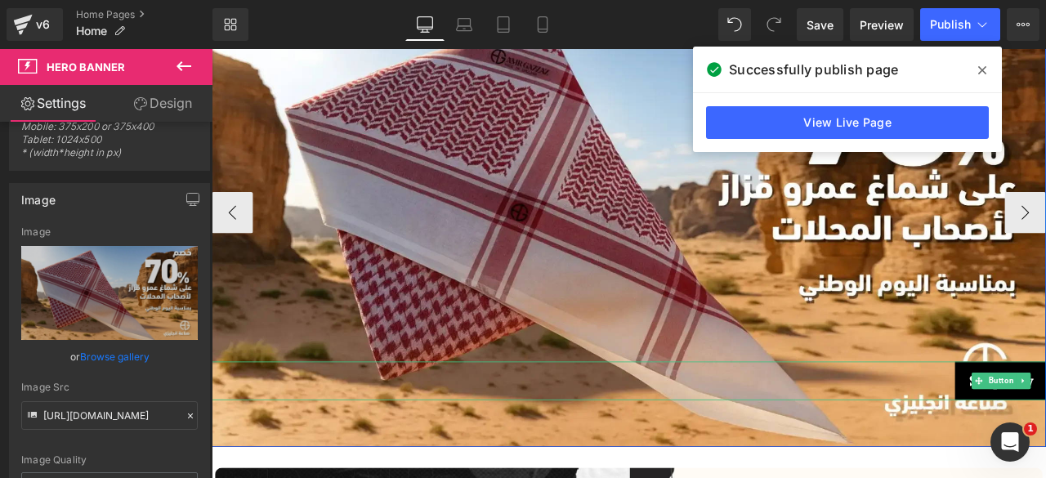
drag, startPoint x: 1130, startPoint y: 440, endPoint x: 498, endPoint y: 158, distance: 691.8
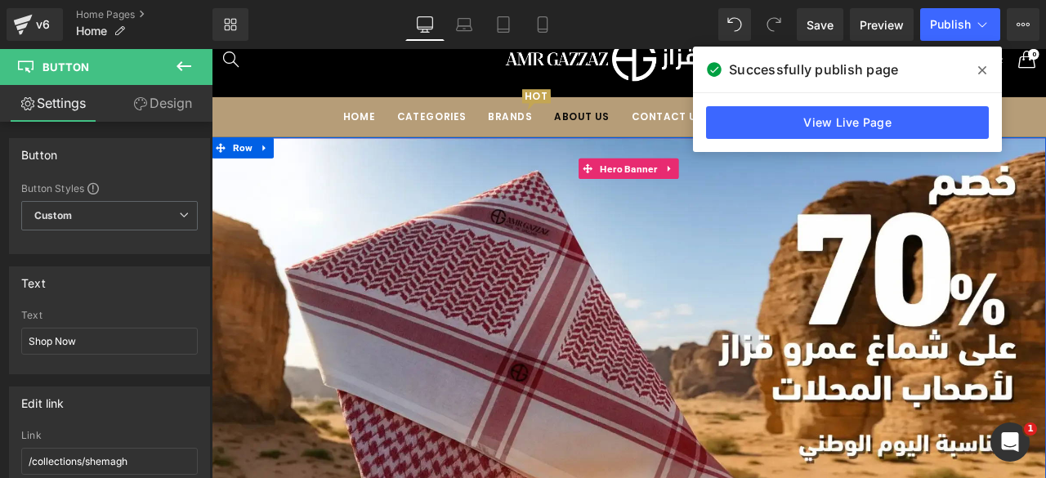
scroll to position [42, 0]
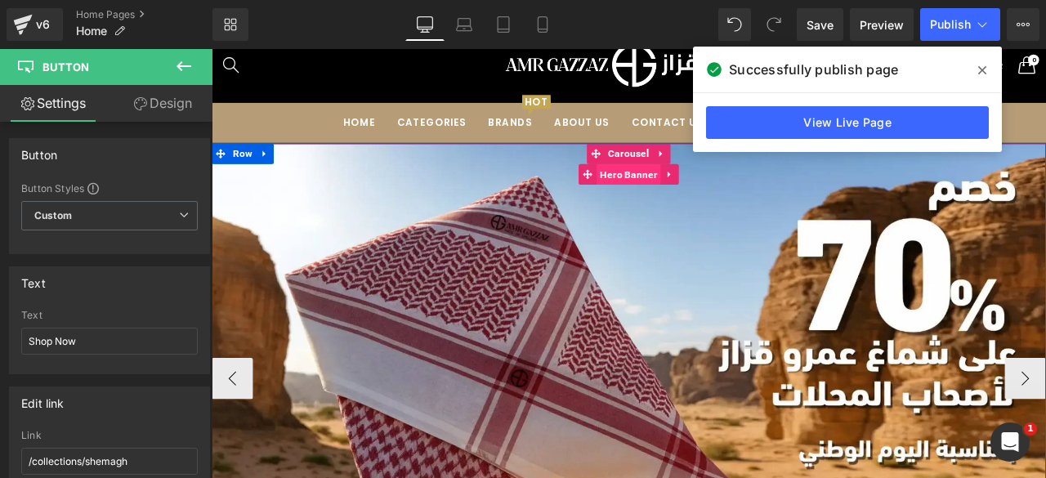
click at [698, 195] on span "Hero Banner" at bounding box center [705, 197] width 76 height 25
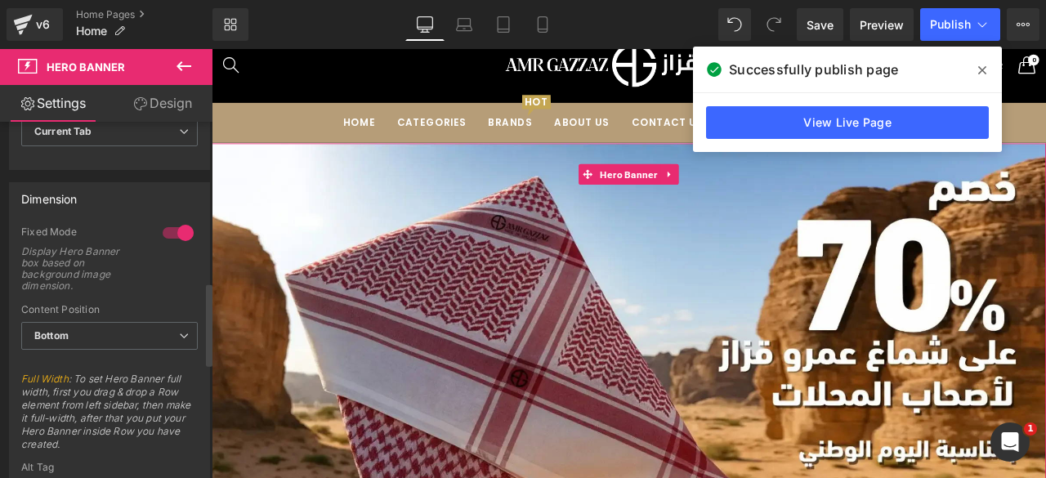
scroll to position [684, 0]
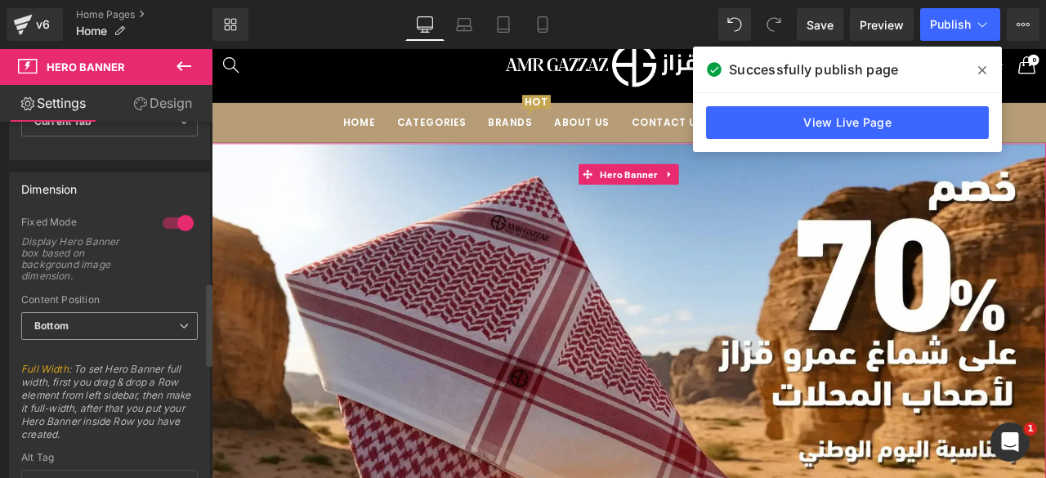
click at [114, 331] on span "Bottom" at bounding box center [109, 326] width 176 height 29
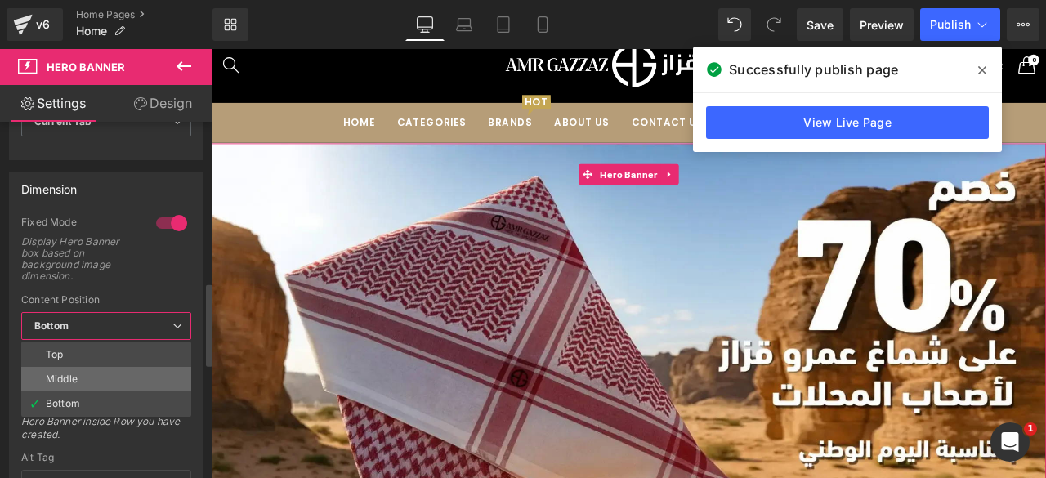
click at [69, 379] on div "Middle" at bounding box center [62, 378] width 32 height 11
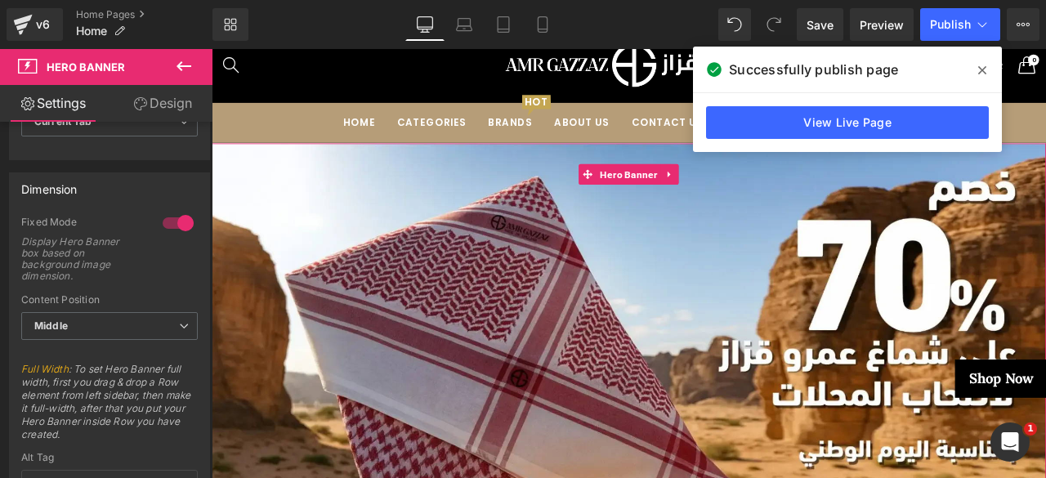
drag, startPoint x: 165, startPoint y: 103, endPoint x: 905, endPoint y: 365, distance: 785.1
click at [165, 103] on link "Design" at bounding box center [162, 103] width 106 height 37
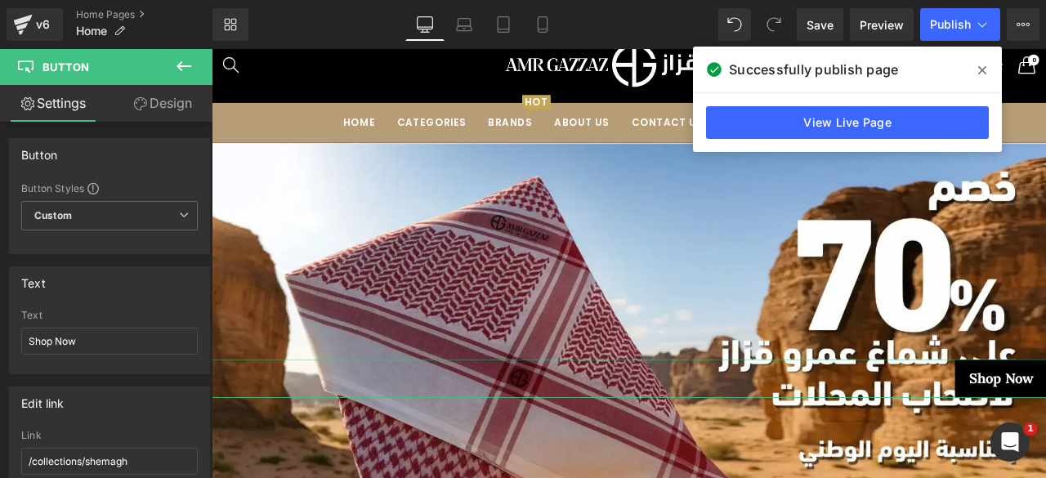
click at [161, 114] on link "Design" at bounding box center [162, 103] width 106 height 37
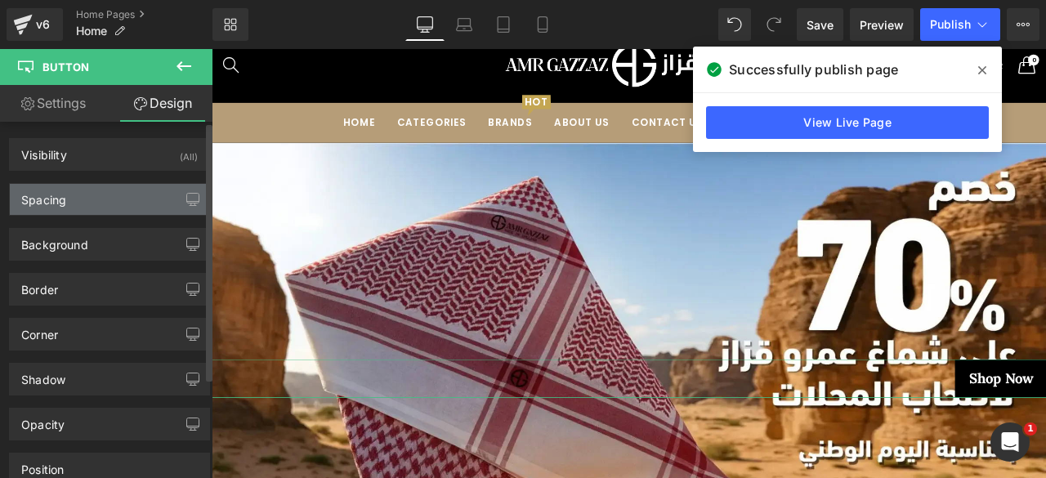
click at [106, 195] on div "Spacing" at bounding box center [109, 199] width 199 height 31
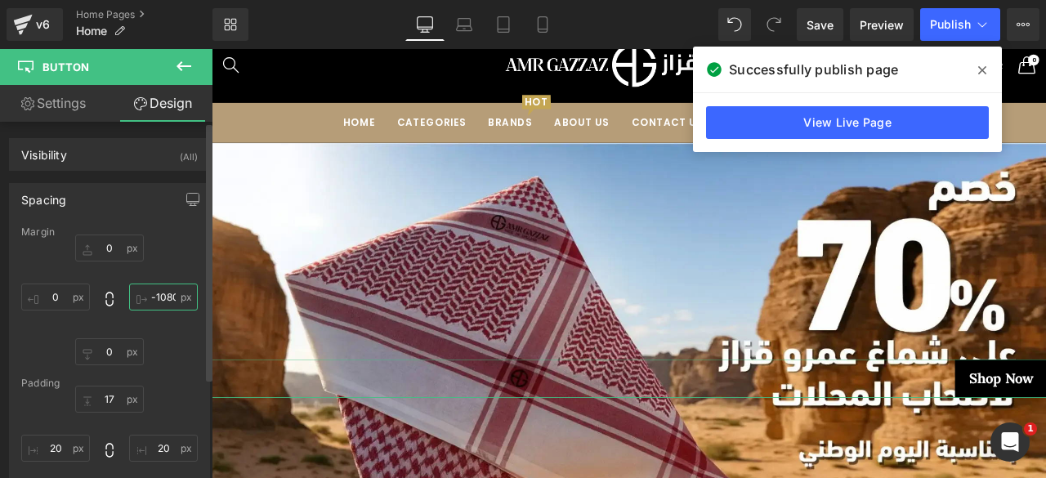
click at [154, 296] on input "text" at bounding box center [163, 296] width 69 height 27
type input "-1080"
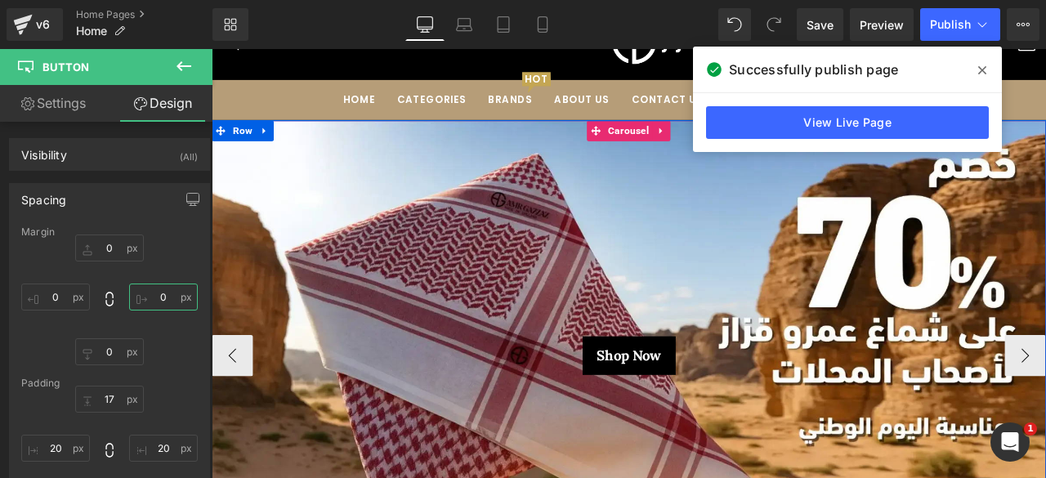
scroll to position [69, 0]
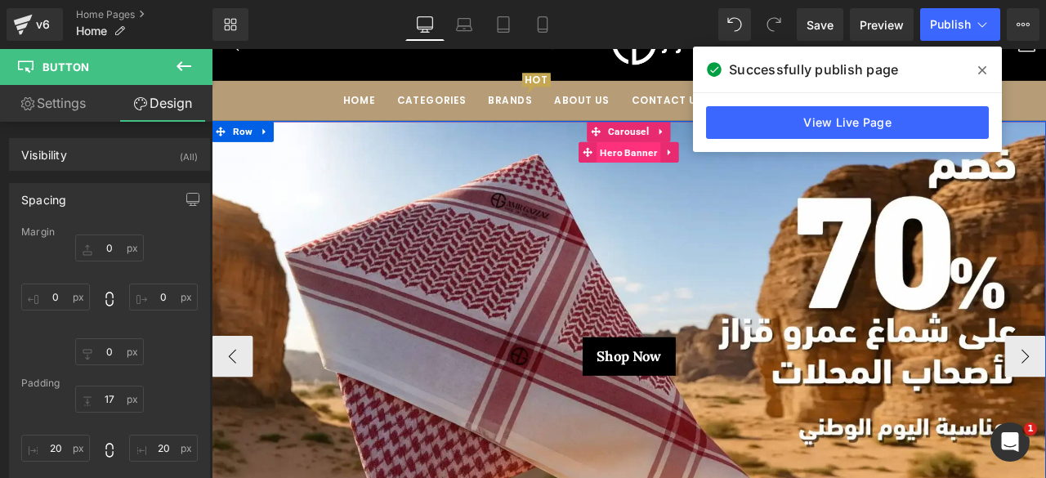
click at [695, 176] on span "Hero Banner" at bounding box center [705, 171] width 76 height 25
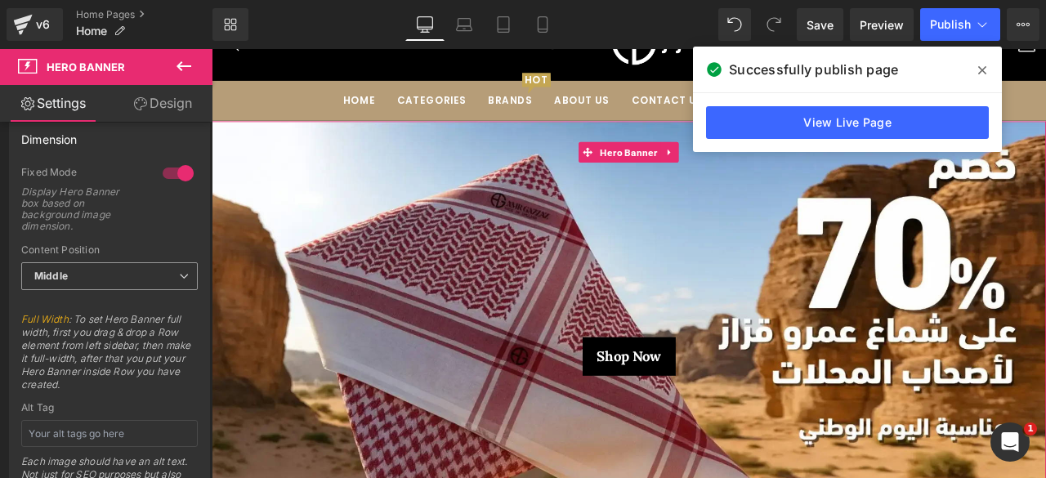
scroll to position [735, 0]
click at [128, 262] on span "Middle" at bounding box center [109, 275] width 176 height 29
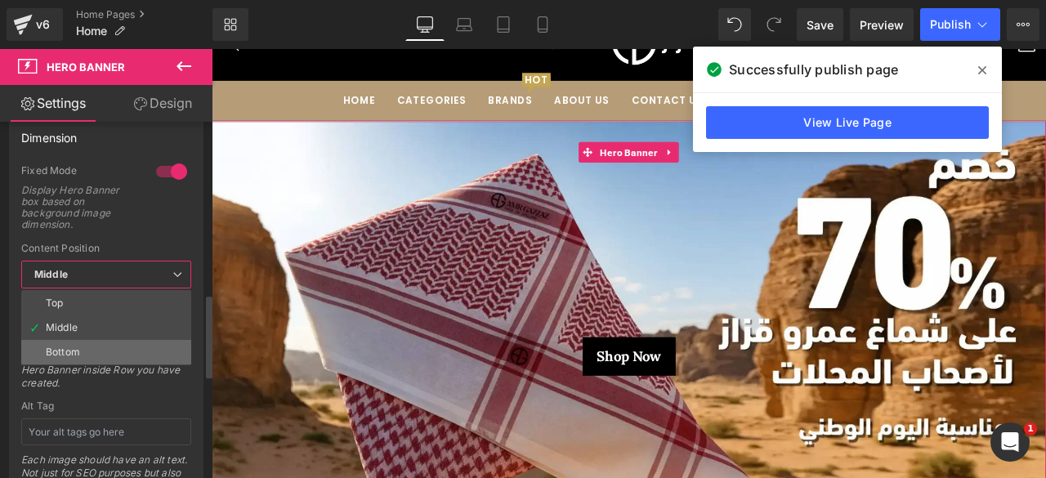
drag, startPoint x: 76, startPoint y: 337, endPoint x: 158, endPoint y: 341, distance: 81.7
click at [76, 340] on li "Bottom" at bounding box center [106, 352] width 170 height 25
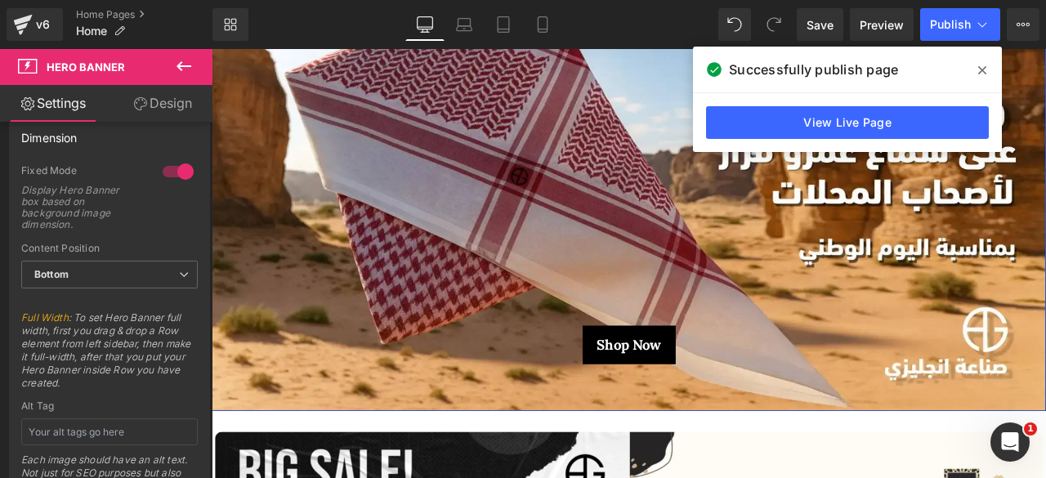
scroll to position [283, 0]
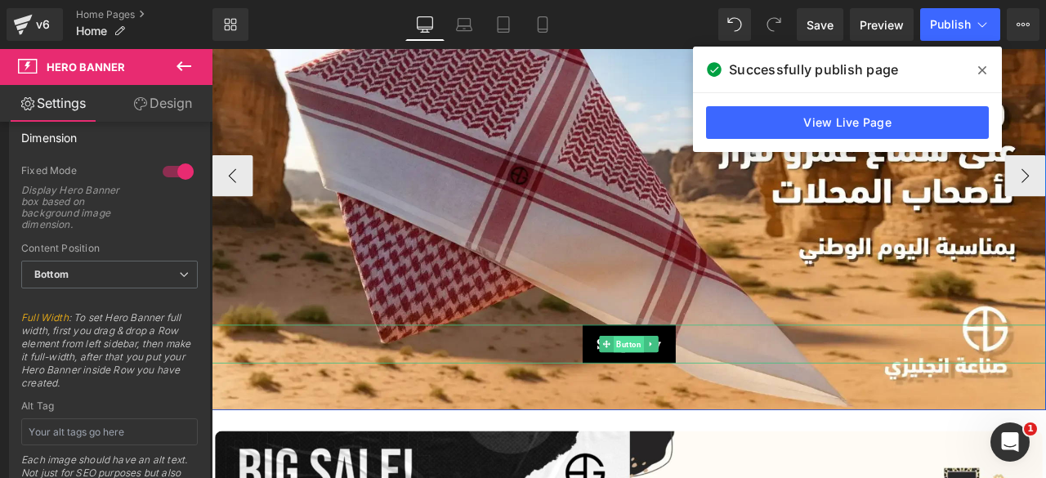
click at [699, 395] on span "Button" at bounding box center [706, 400] width 36 height 20
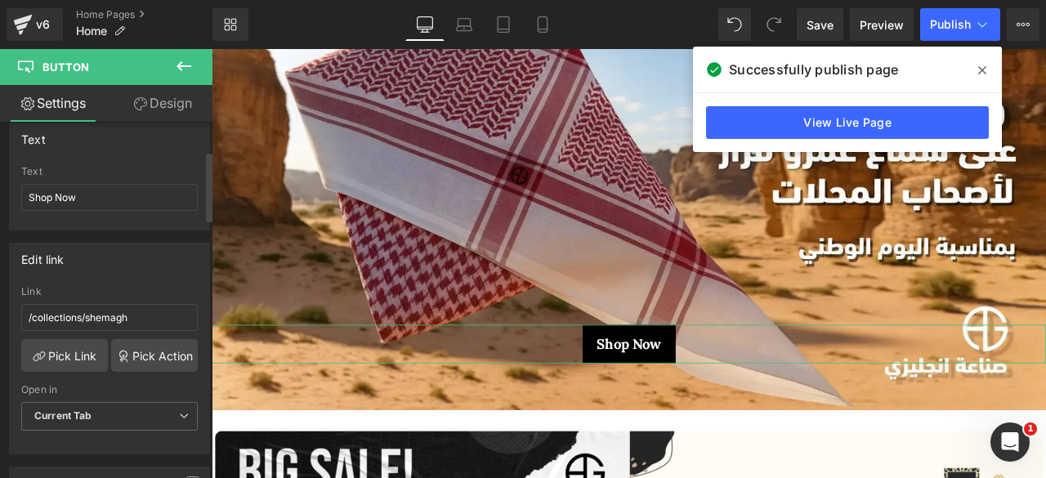
scroll to position [147, 0]
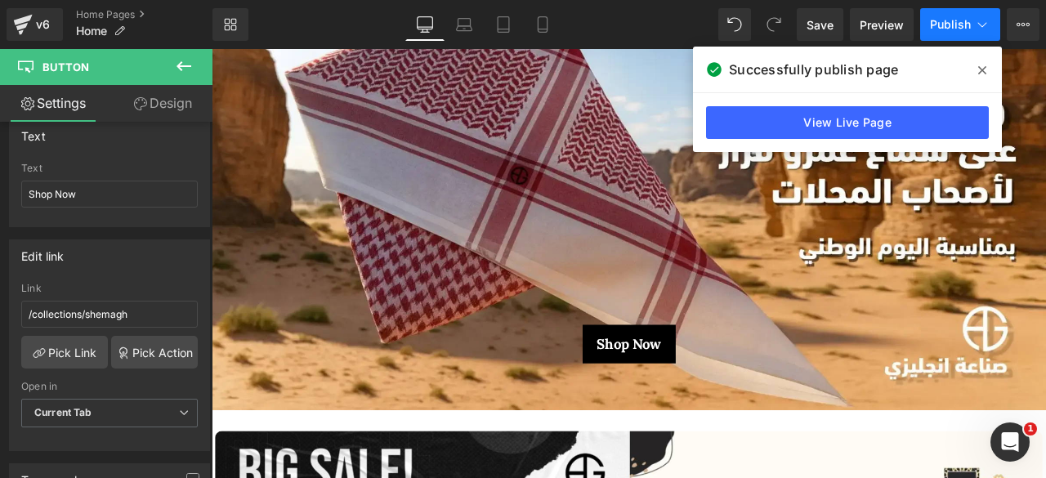
click at [945, 25] on span "Publish" at bounding box center [950, 24] width 41 height 13
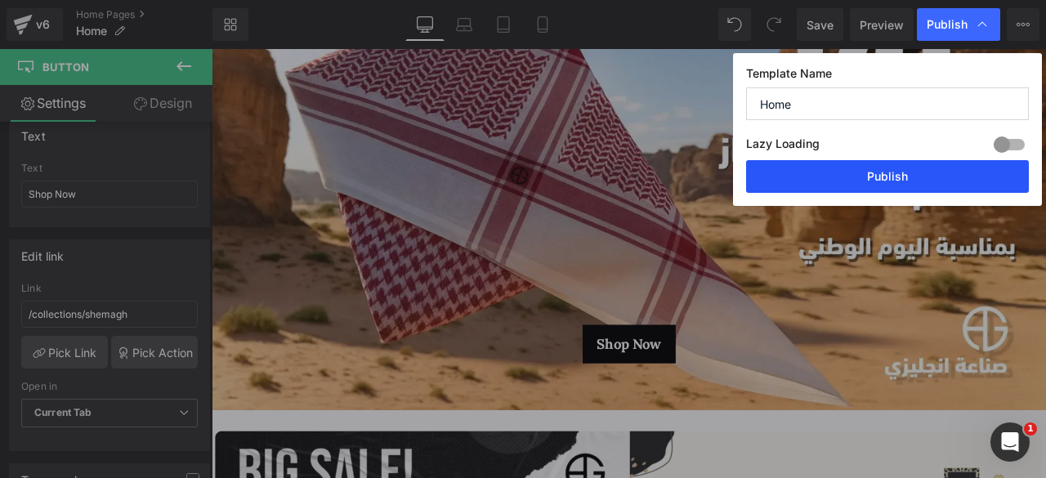
click at [847, 170] on button "Publish" at bounding box center [887, 176] width 283 height 33
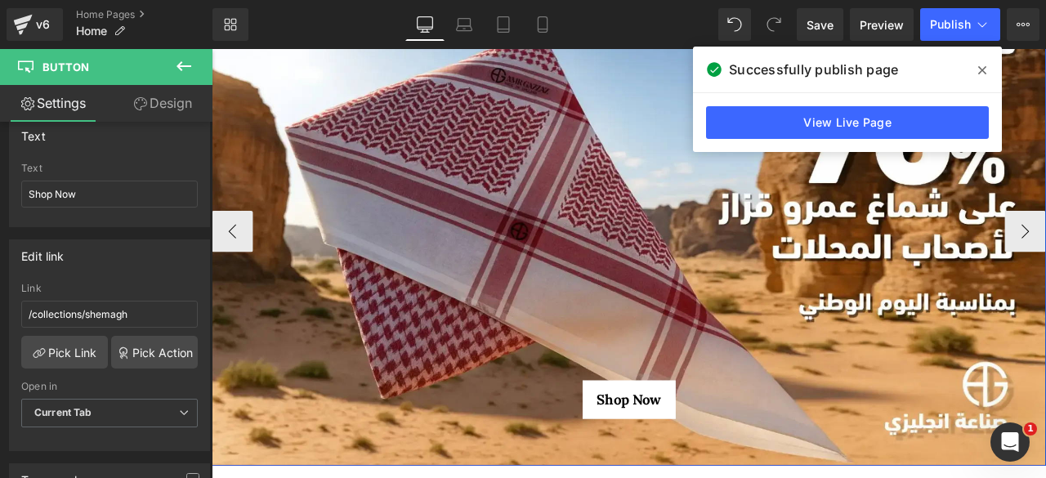
scroll to position [230, 0]
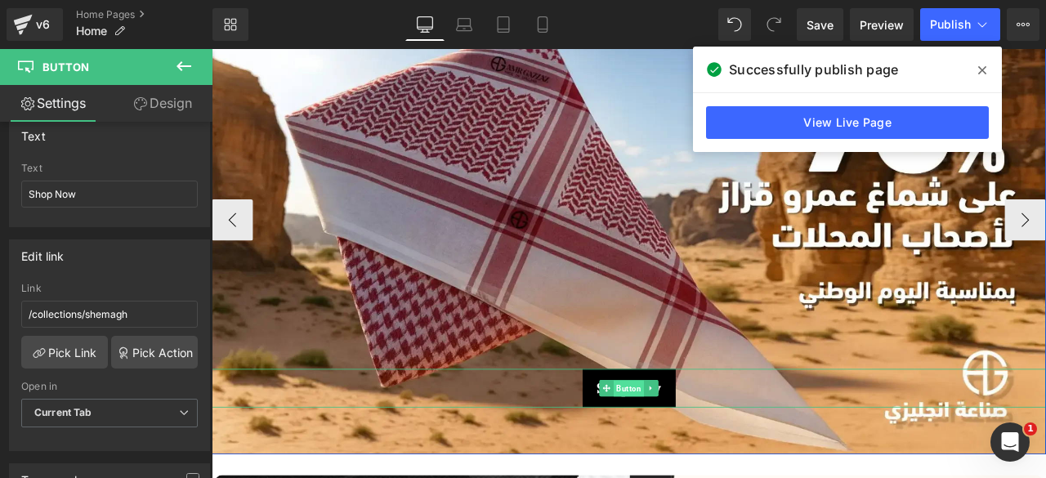
click at [702, 448] on span "Button" at bounding box center [706, 452] width 36 height 20
click at [693, 447] on span "Button" at bounding box center [706, 451] width 36 height 20
click at [237, 254] on button "‹" at bounding box center [236, 251] width 49 height 49
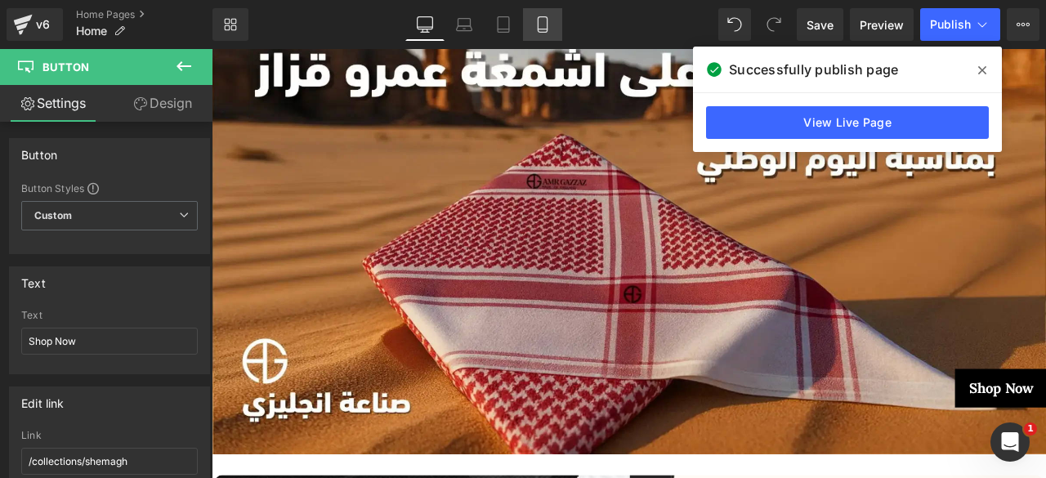
click at [534, 20] on icon at bounding box center [542, 24] width 16 height 16
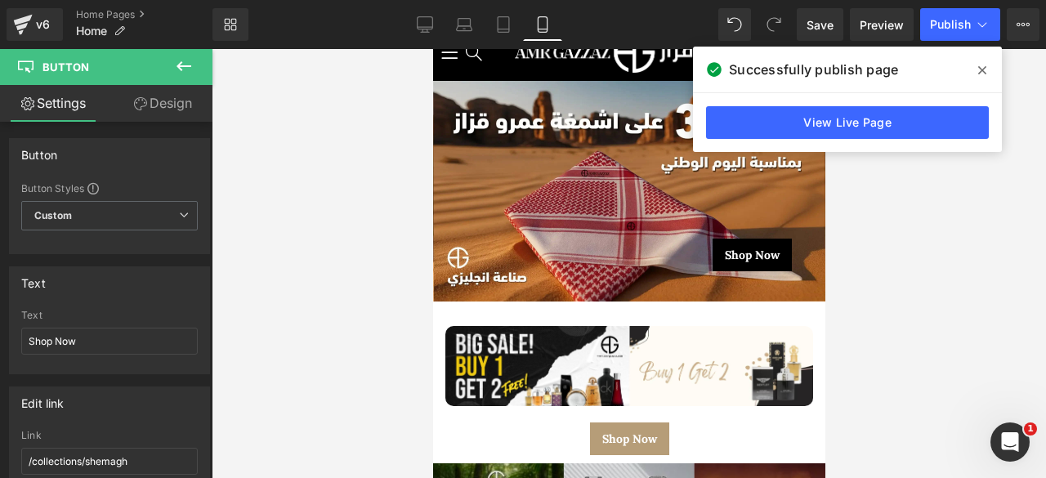
scroll to position [0, 0]
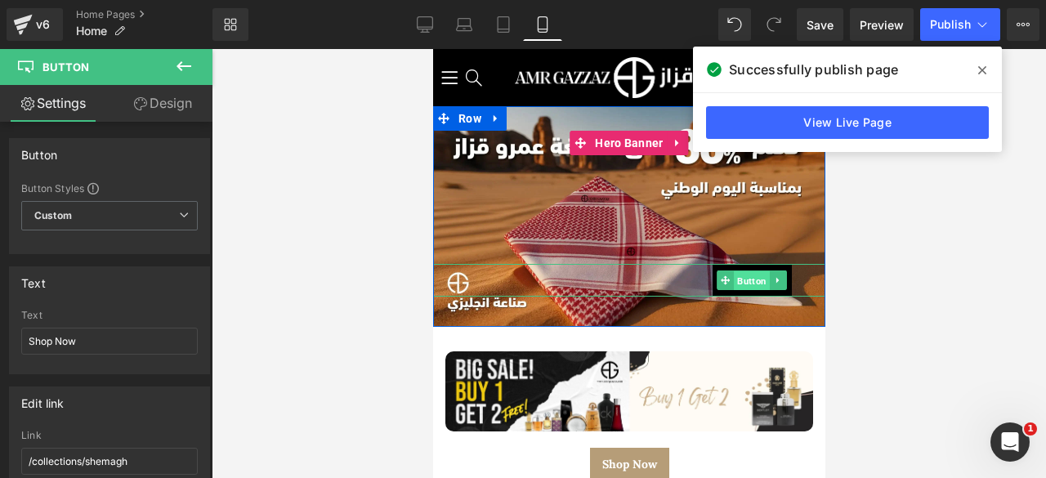
click at [747, 276] on span "Button" at bounding box center [751, 281] width 36 height 20
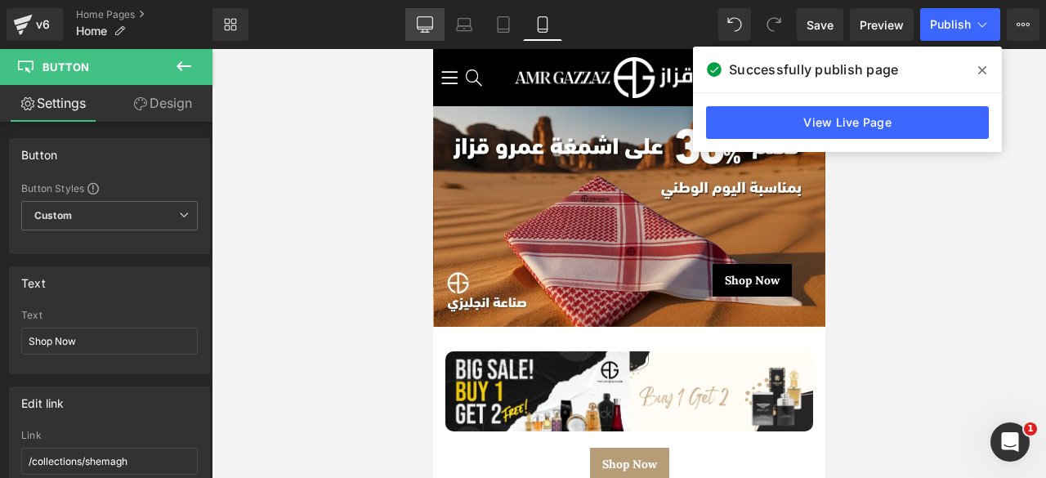
click at [431, 20] on icon at bounding box center [425, 24] width 16 height 16
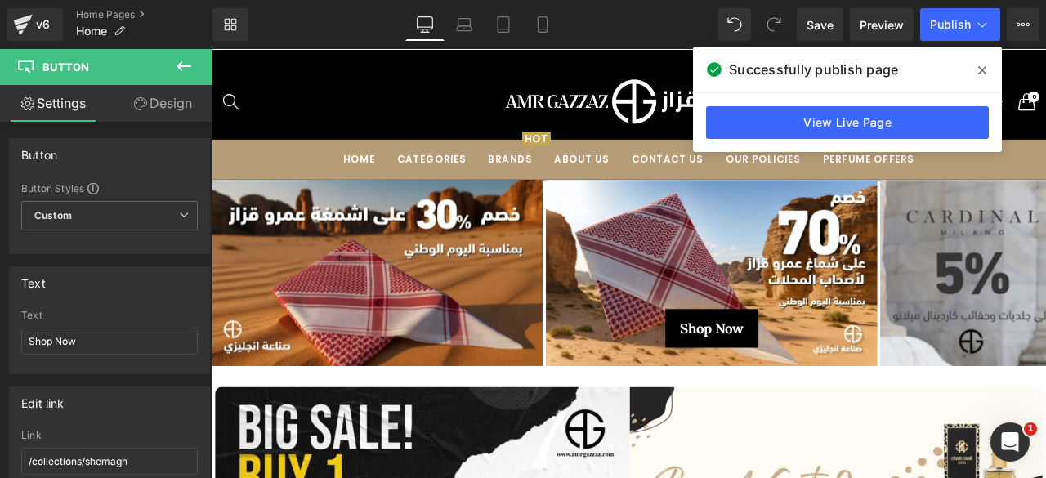
scroll to position [95, 0]
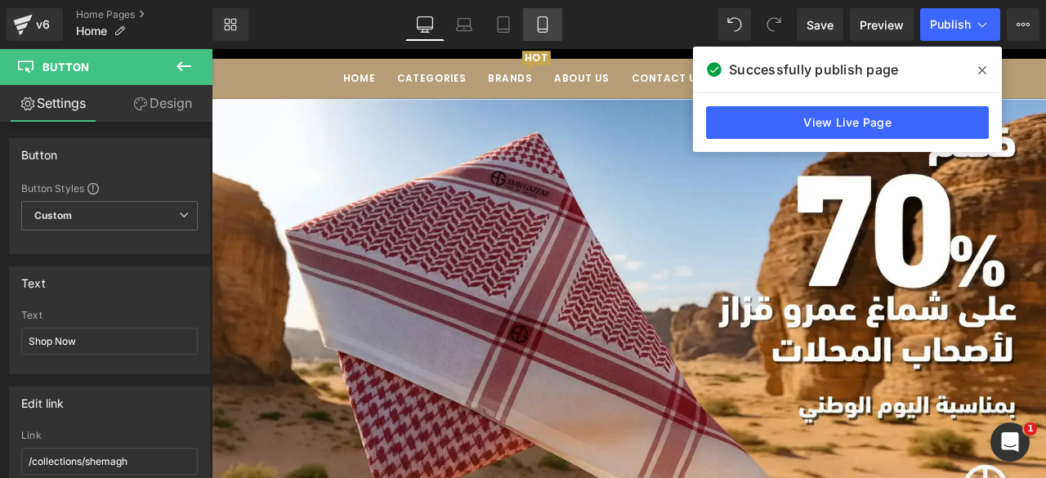
click at [545, 22] on icon at bounding box center [542, 24] width 16 height 16
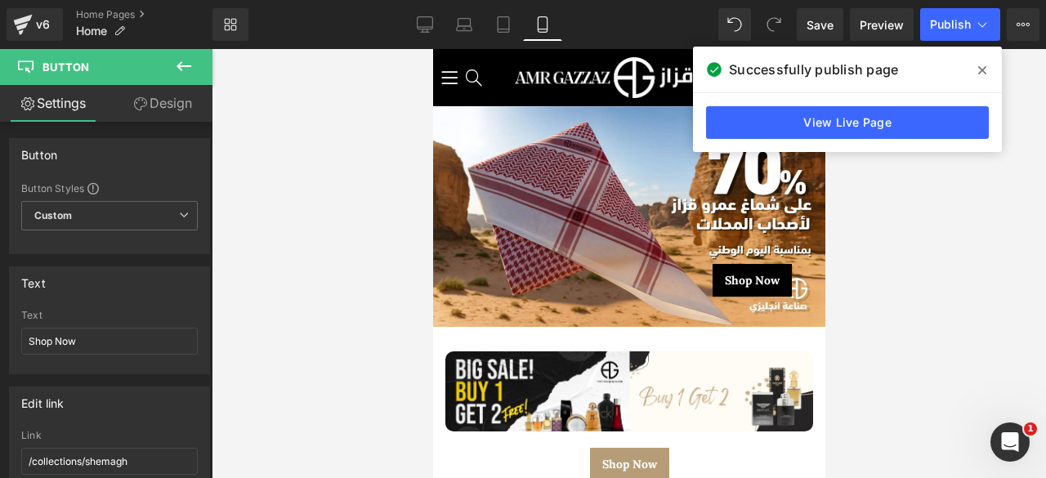
scroll to position [42, 0]
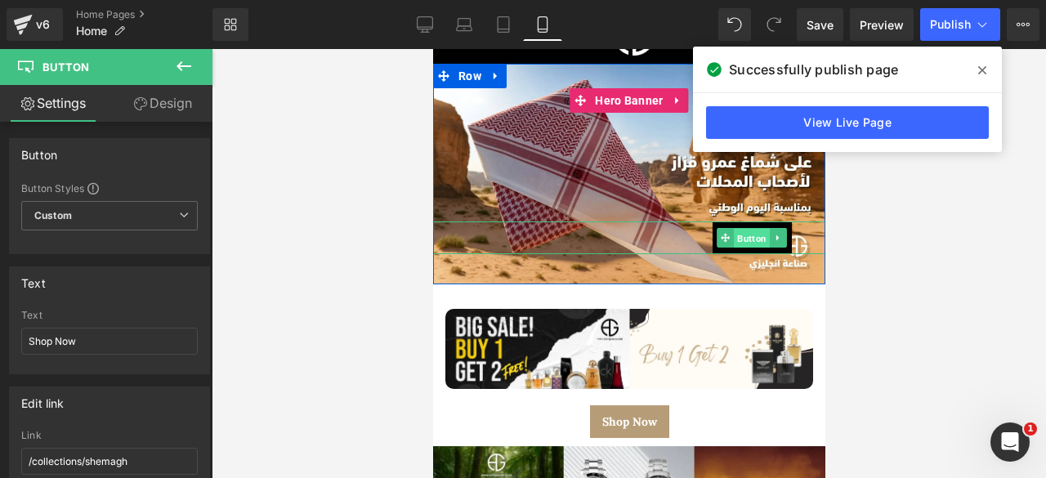
click at [748, 231] on span "Button" at bounding box center [751, 239] width 36 height 20
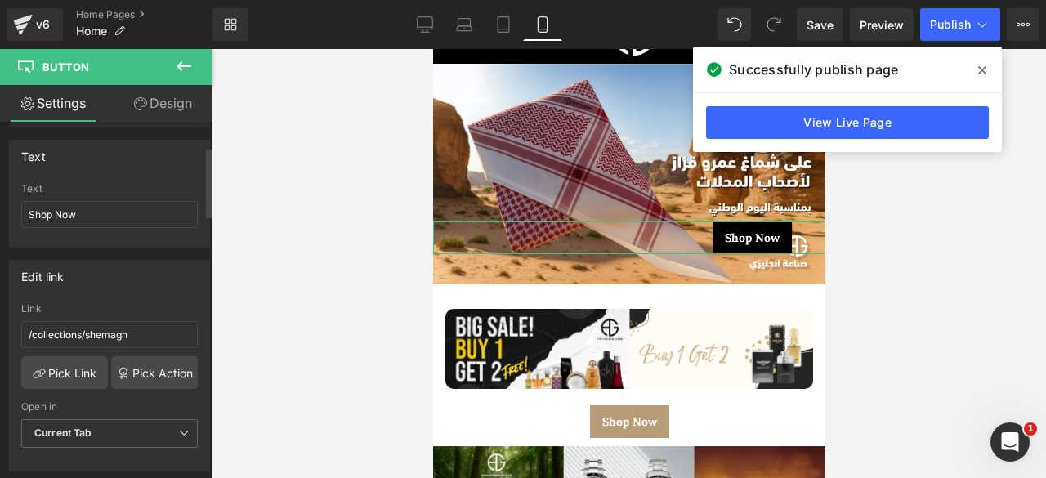
scroll to position [0, 0]
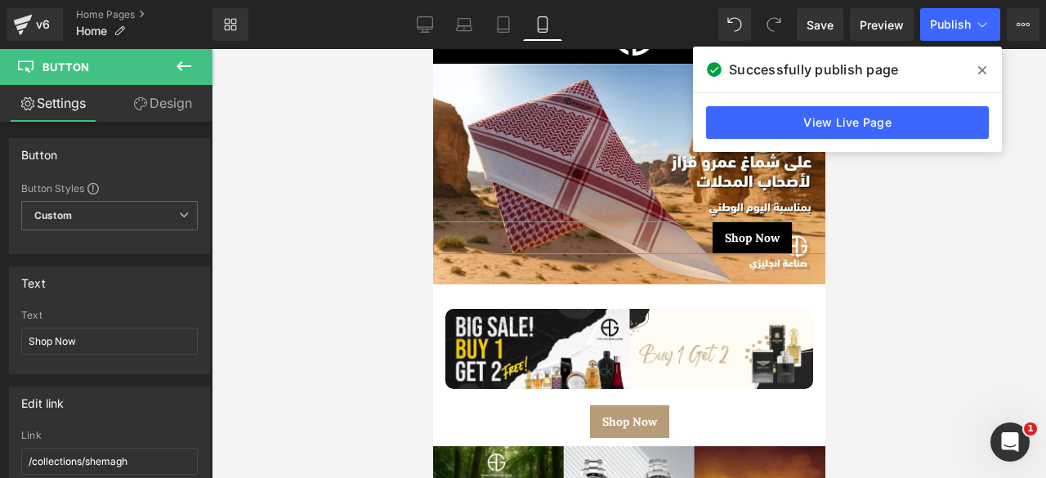
click at [168, 109] on link "Design" at bounding box center [162, 103] width 106 height 37
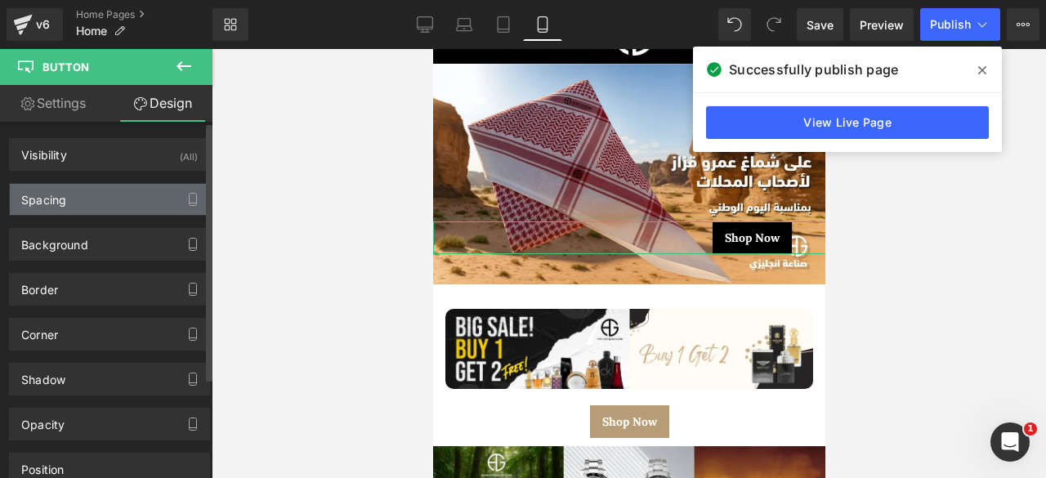
click at [78, 195] on div "Spacing" at bounding box center [109, 199] width 199 height 31
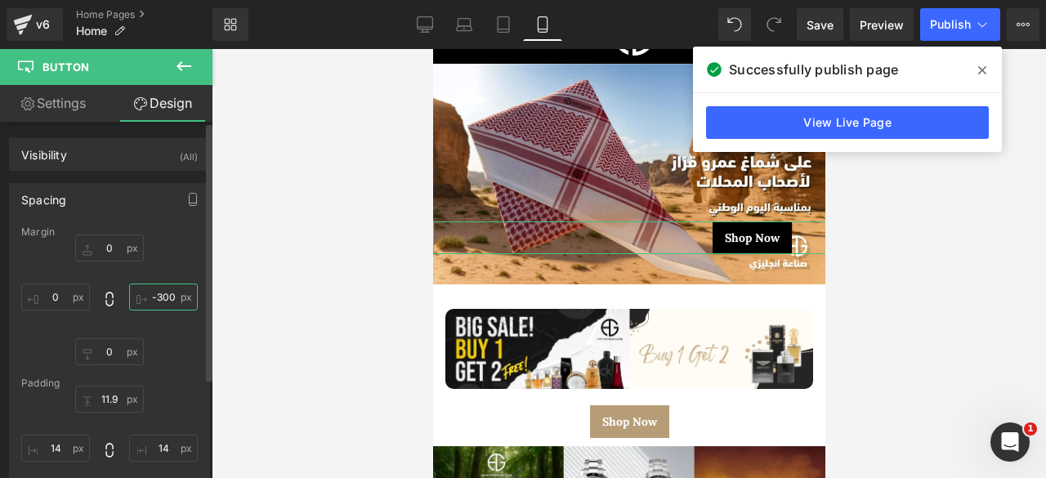
click at [158, 292] on input "text" at bounding box center [163, 296] width 69 height 27
type input "-300"
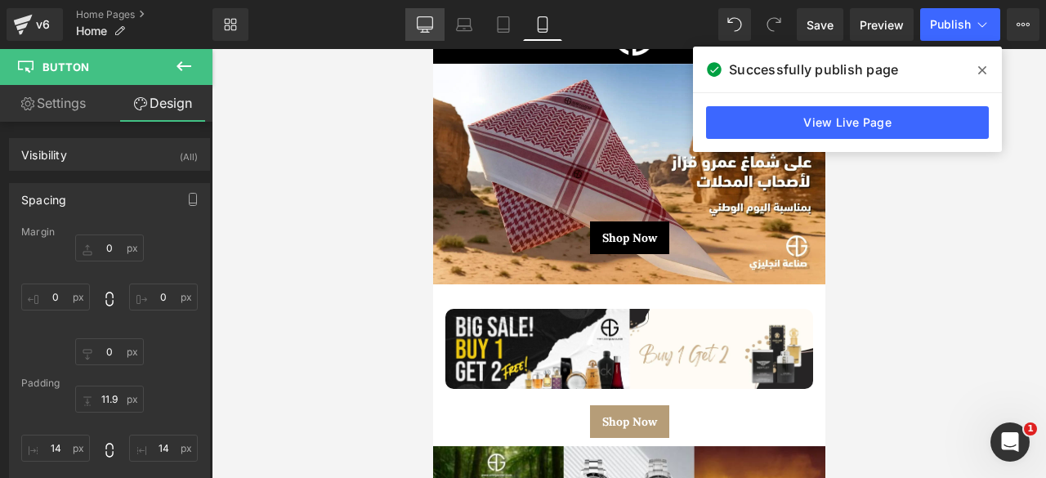
click at [421, 31] on icon at bounding box center [425, 24] width 16 height 16
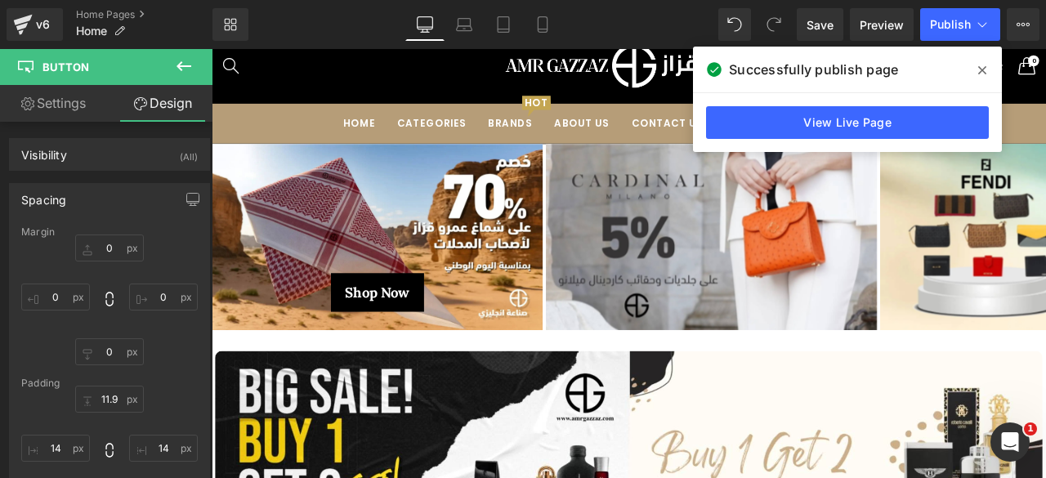
scroll to position [137, 0]
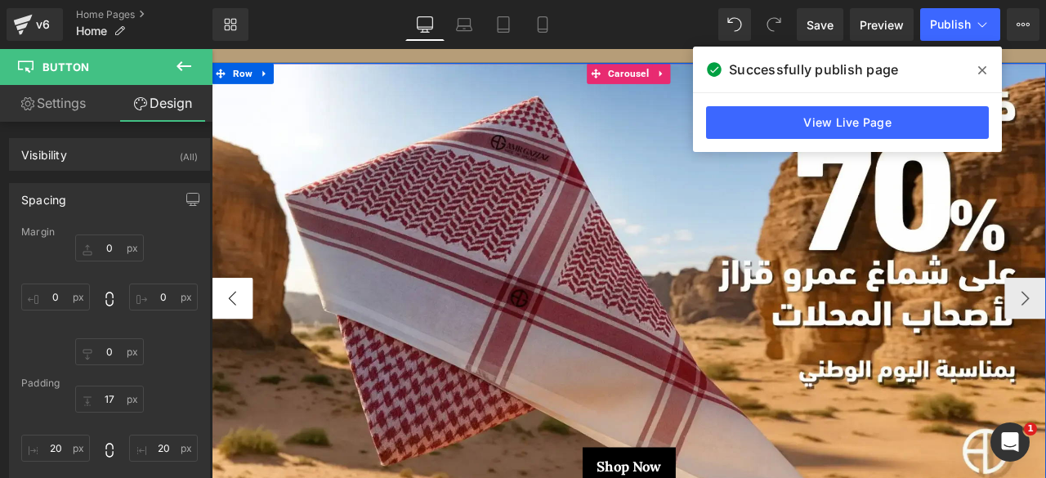
click at [241, 334] on button "‹" at bounding box center [236, 344] width 49 height 49
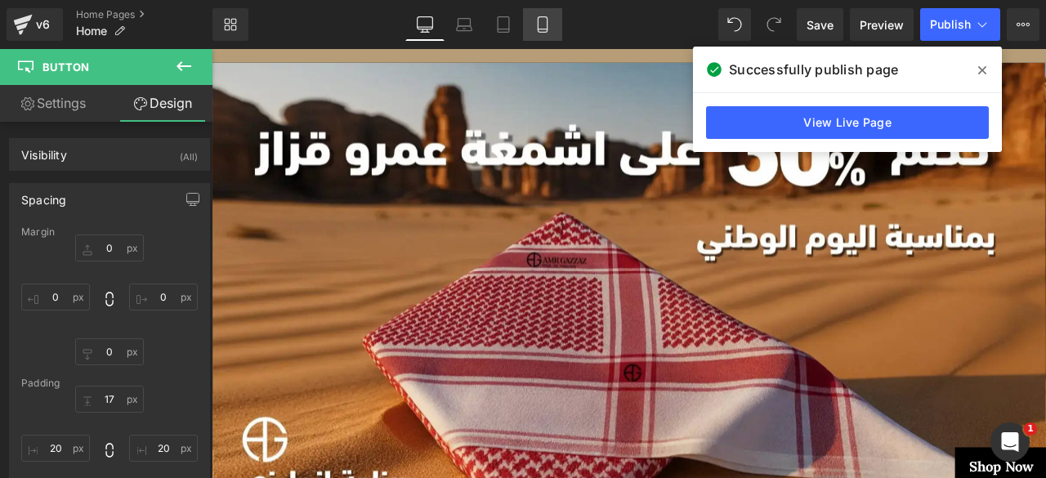
click at [541, 20] on icon at bounding box center [542, 24] width 16 height 16
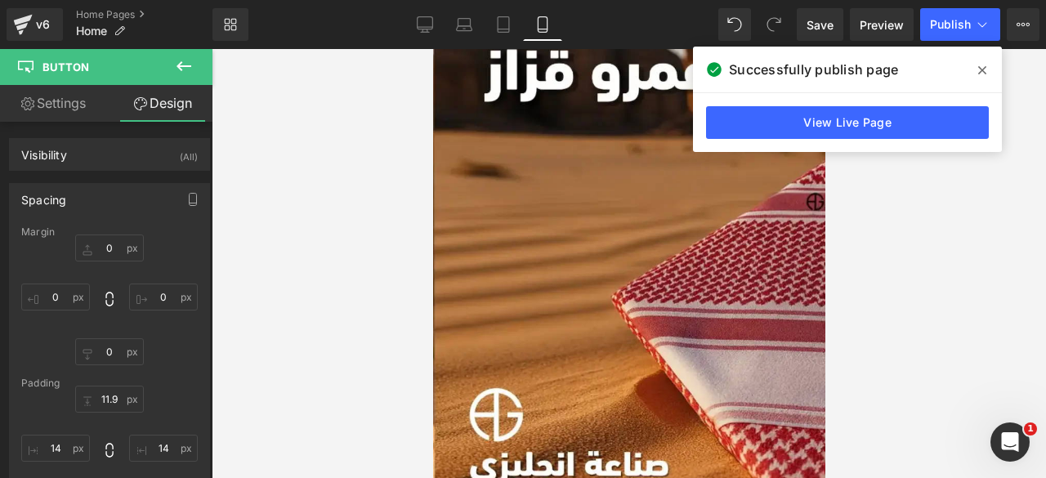
scroll to position [42, 0]
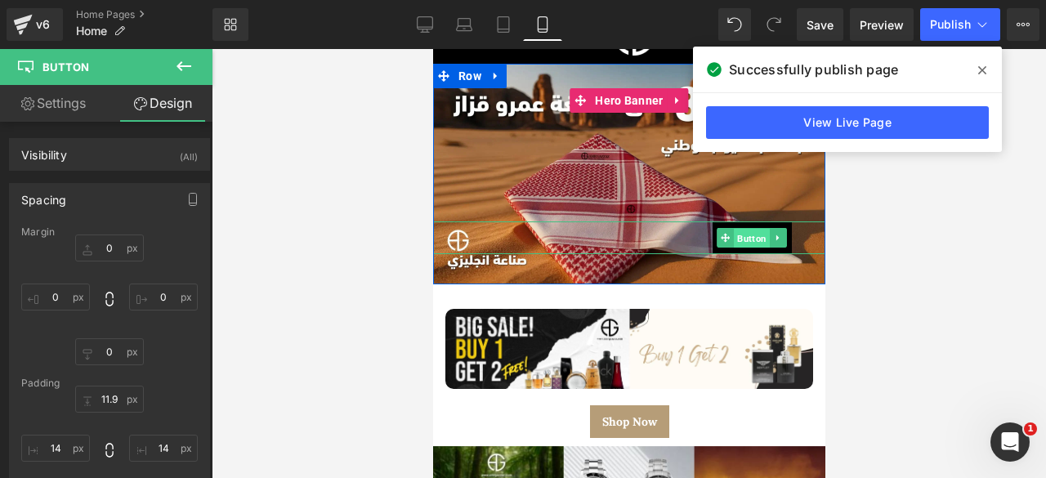
click at [745, 236] on span "Button" at bounding box center [751, 239] width 36 height 20
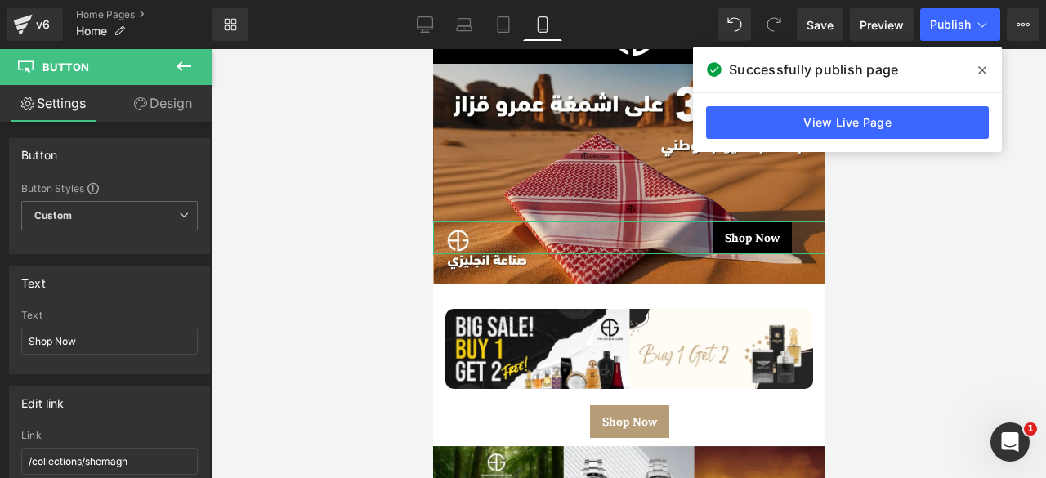
click at [143, 105] on icon at bounding box center [140, 103] width 13 height 13
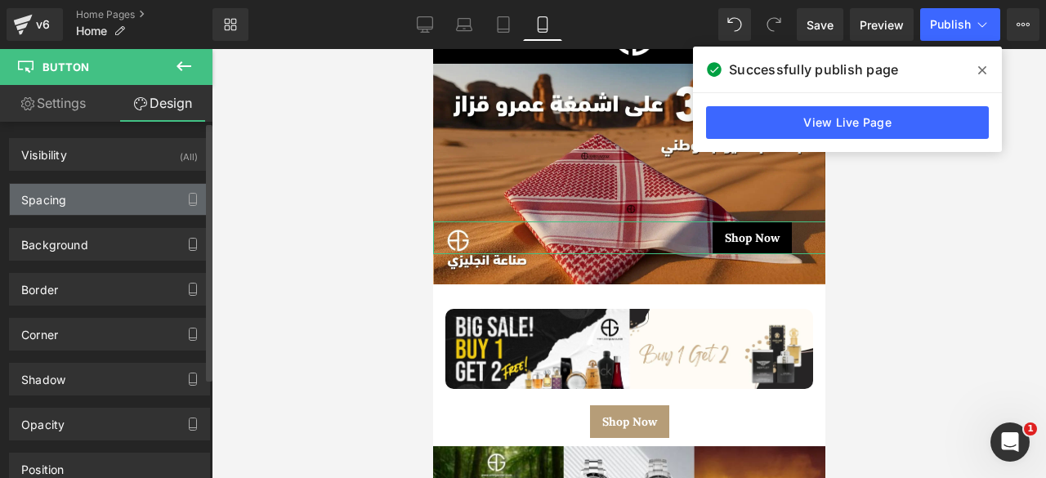
click at [108, 192] on div "Spacing" at bounding box center [109, 199] width 199 height 31
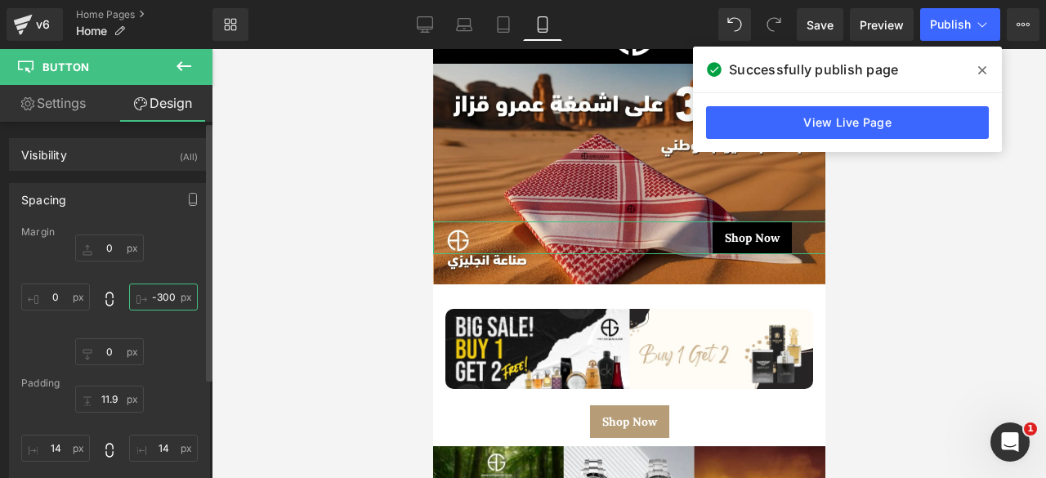
click at [160, 303] on input "text" at bounding box center [163, 296] width 69 height 27
type input "-300"
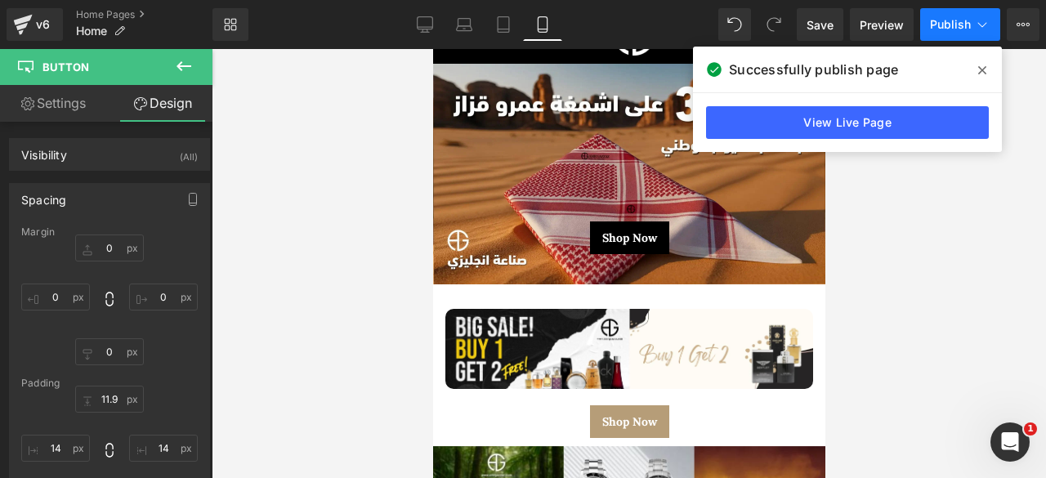
click at [932, 26] on span "Publish" at bounding box center [950, 24] width 41 height 13
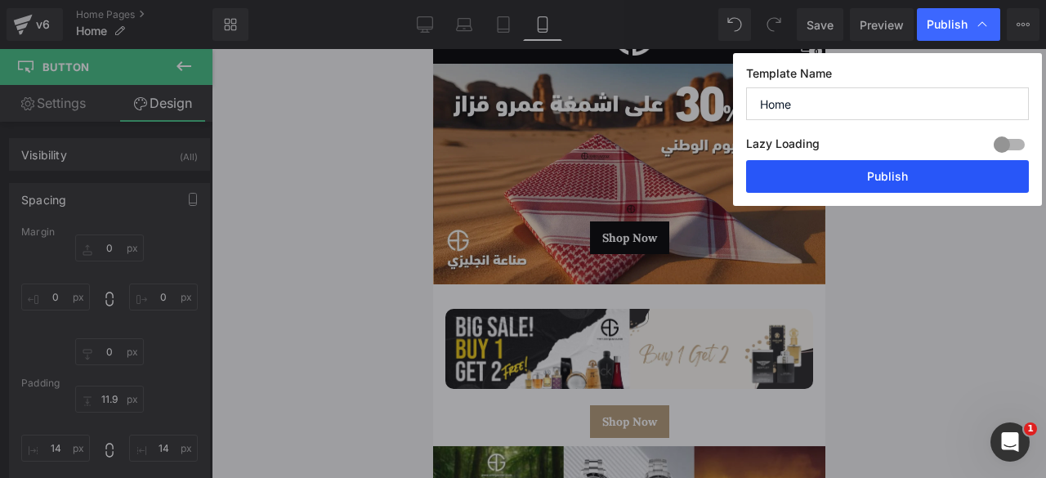
click at [848, 167] on button "Publish" at bounding box center [887, 176] width 283 height 33
